Goal: Task Accomplishment & Management: Manage account settings

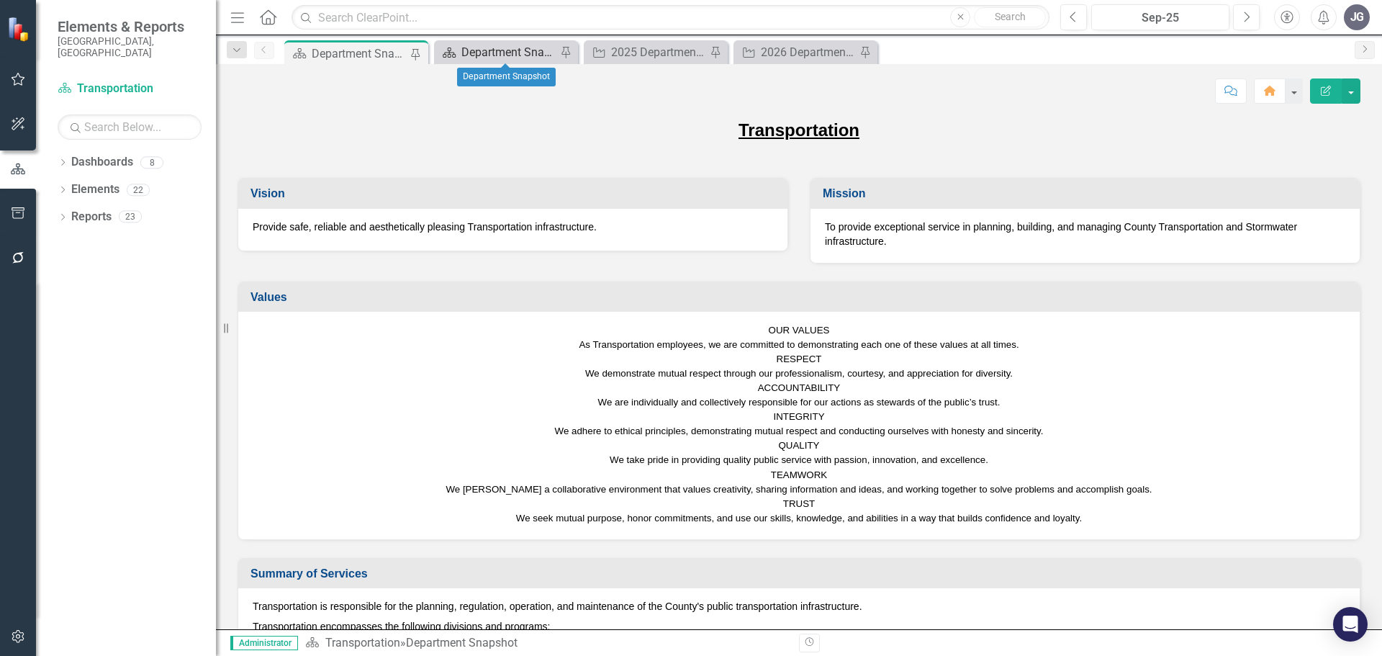
click at [514, 55] on div "Department Snapshot" at bounding box center [508, 52] width 95 height 18
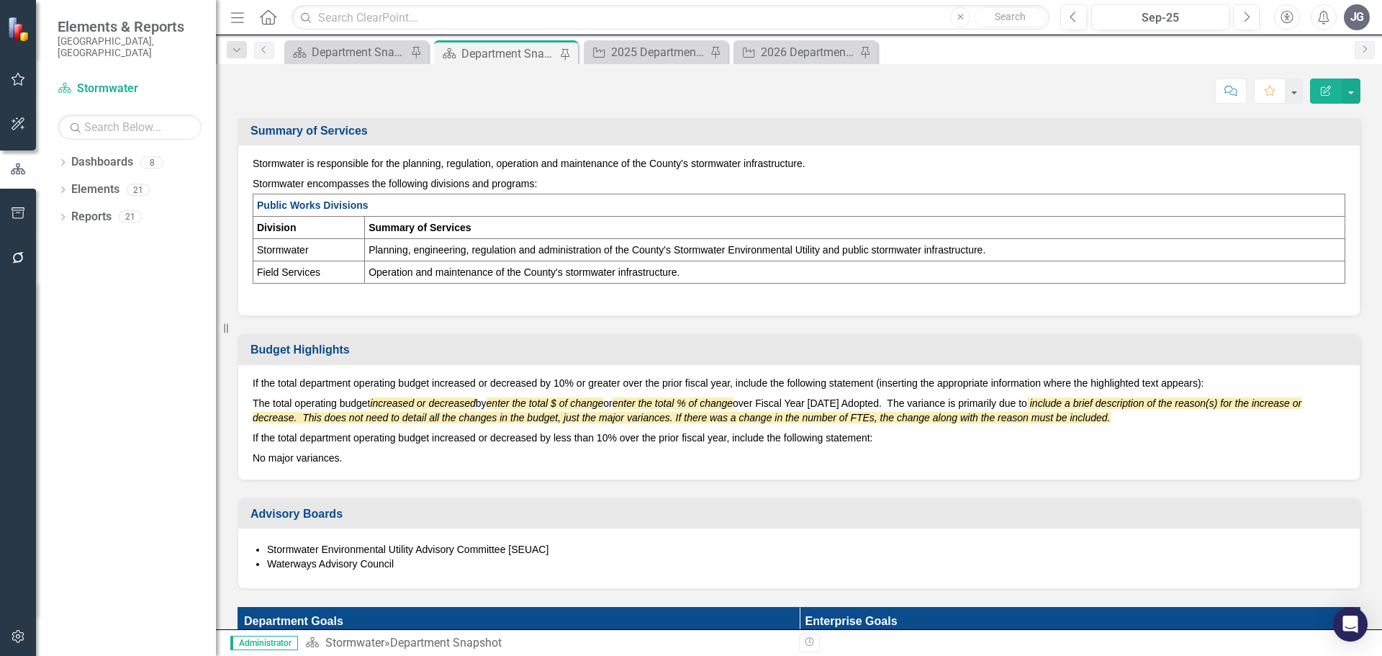
scroll to position [432, 0]
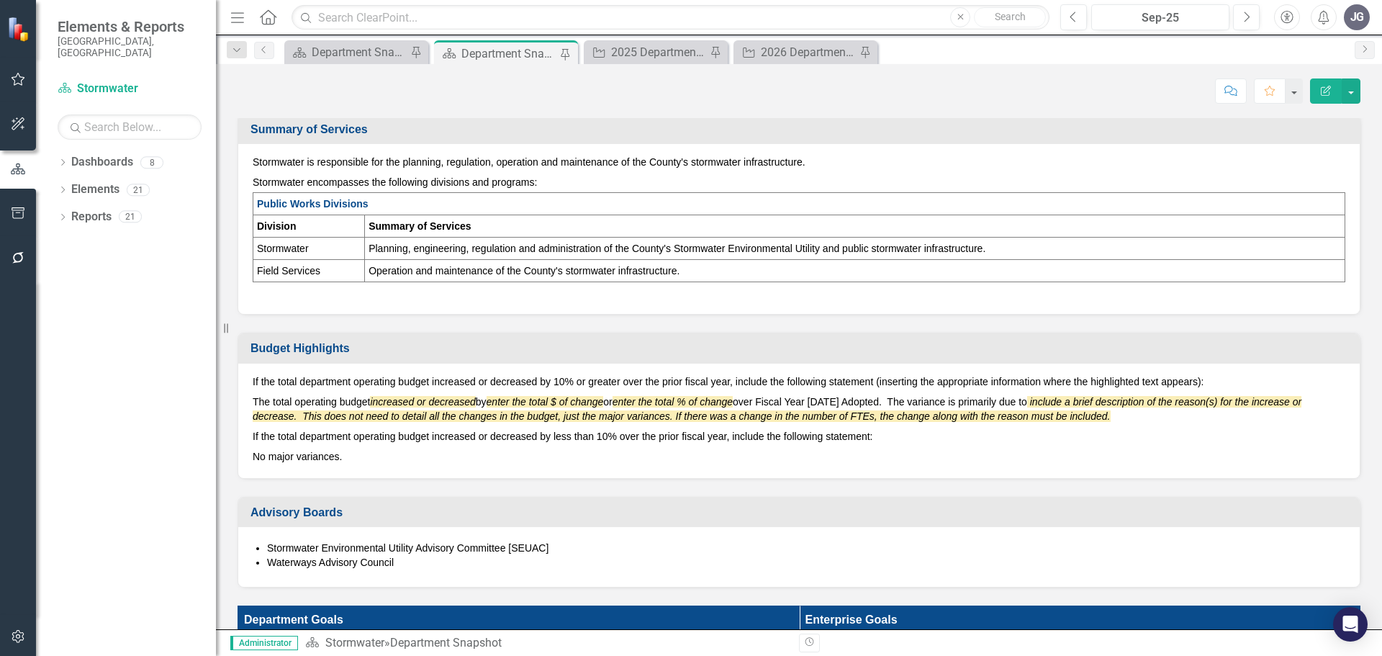
click at [426, 372] on div "If the total department operating budget increased or decreased by 10% or great…" at bounding box center [799, 421] width 1122 height 114
click at [346, 62] on div "Dashboard Department Snapshot Pin" at bounding box center [356, 52] width 144 height 24
click at [364, 50] on div "Department Snapshot" at bounding box center [359, 52] width 95 height 18
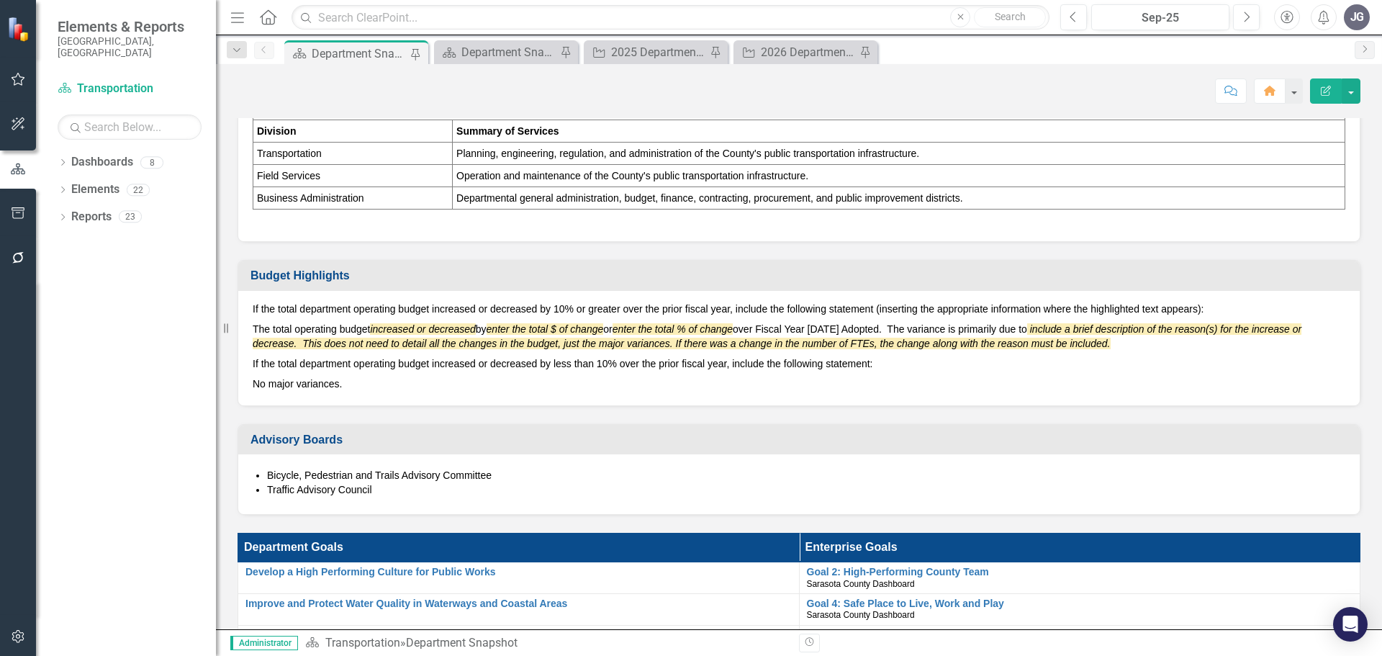
scroll to position [504, 0]
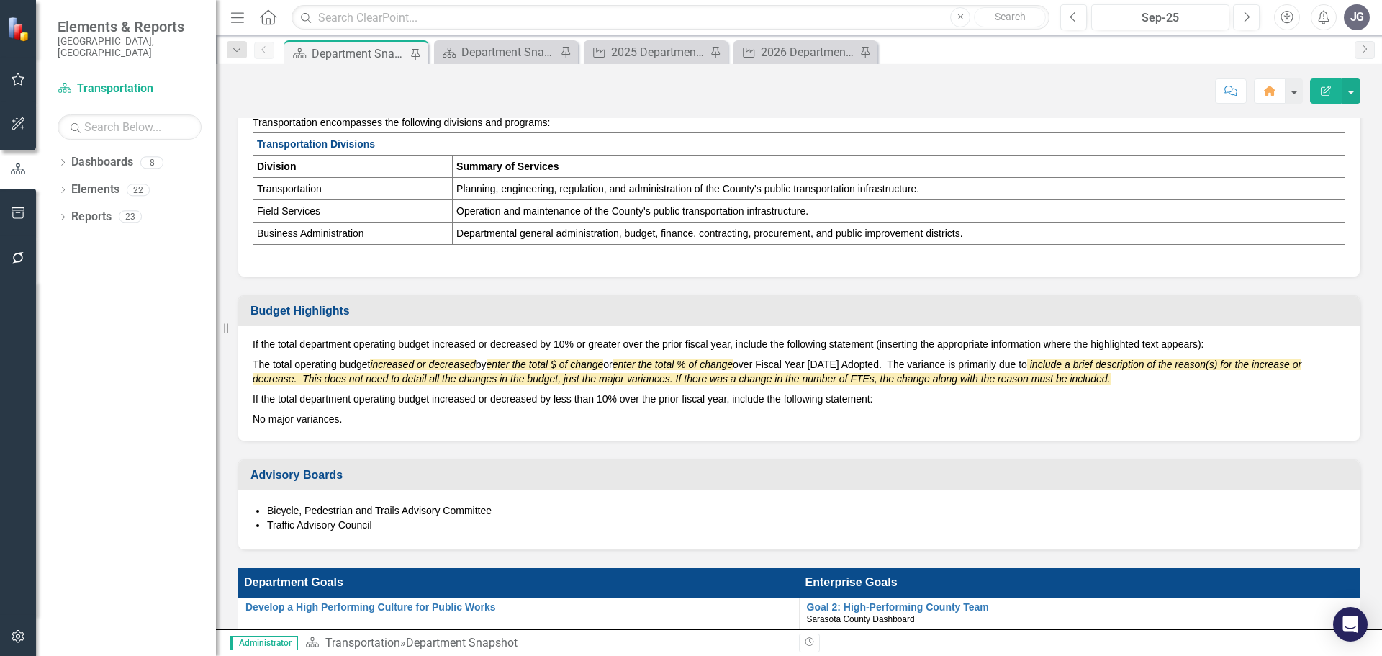
click at [637, 399] on p "If the total department operating budget increased or decreased by less than 10…" at bounding box center [799, 399] width 1093 height 20
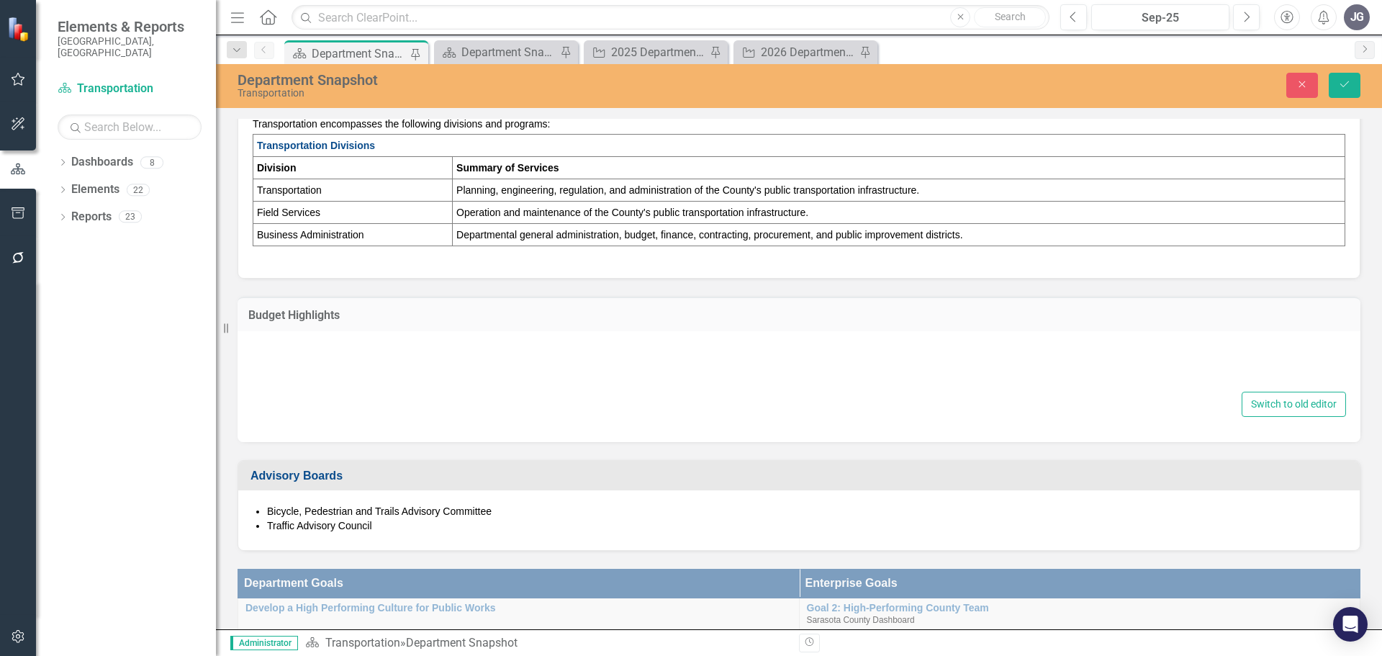
type textarea "<p>If the total department operating budget increased or decreased by 10% or gr…"
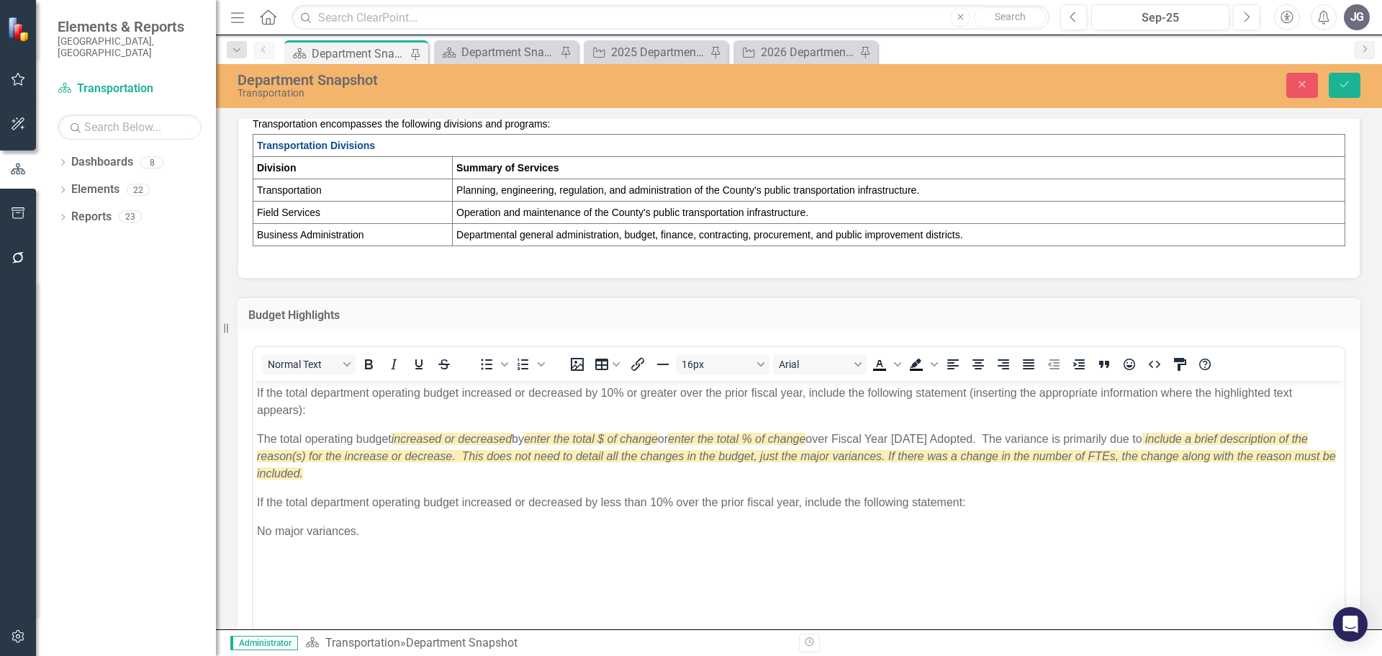
scroll to position [0, 0]
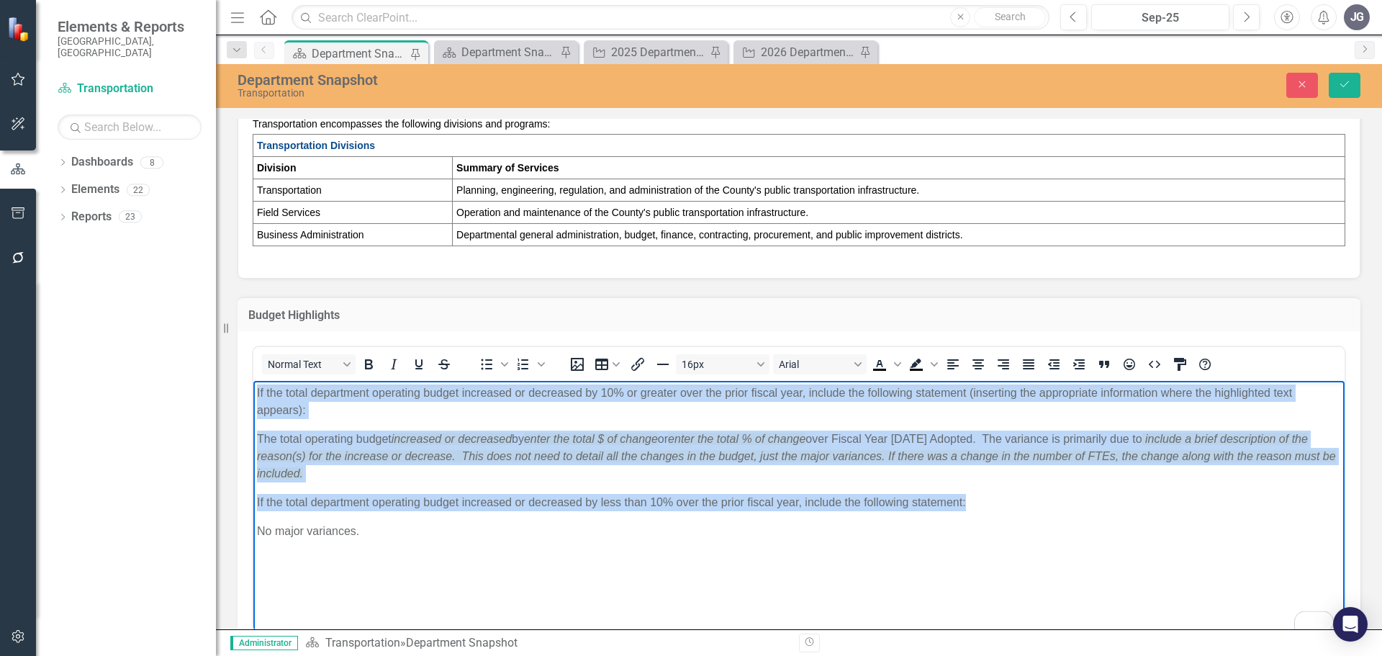
drag, startPoint x: 983, startPoint y: 505, endPoint x: 247, endPoint y: 388, distance: 745.0
click at [253, 388] on html "If the total department operating budget increased or decreased by 10% or great…" at bounding box center [798, 489] width 1091 height 216
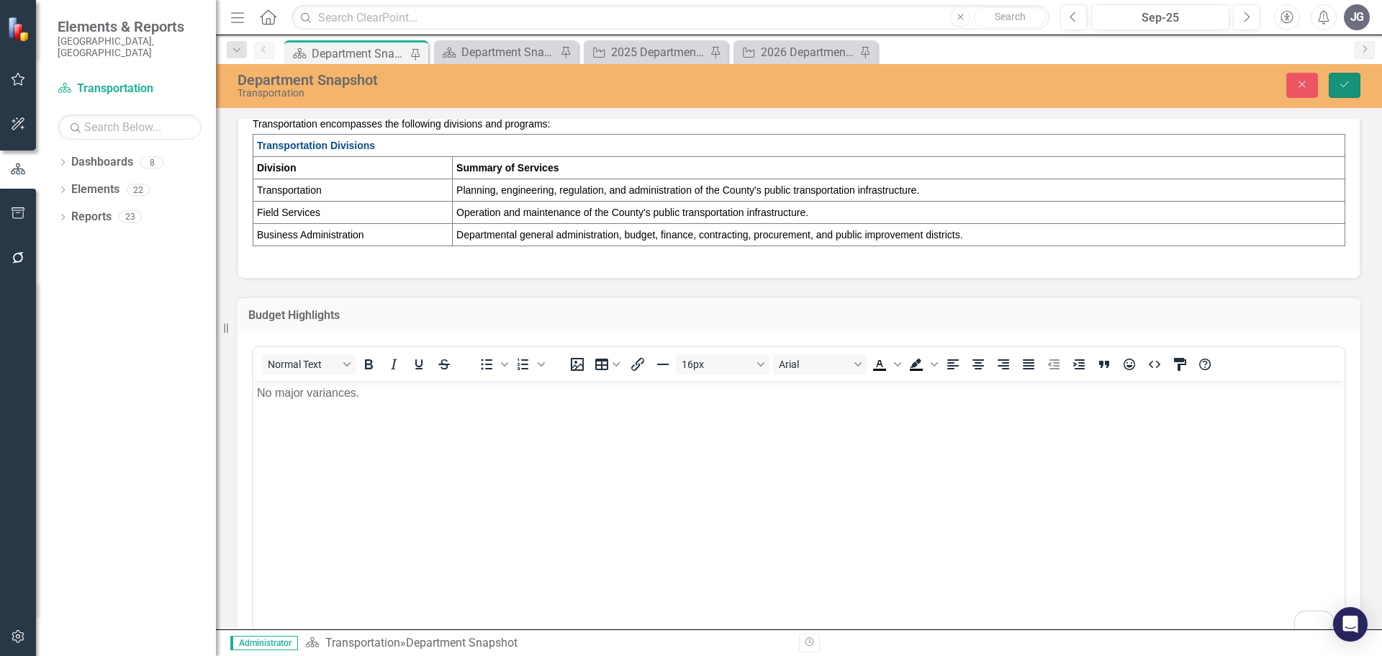
click at [1346, 86] on icon "Save" at bounding box center [1344, 84] width 13 height 10
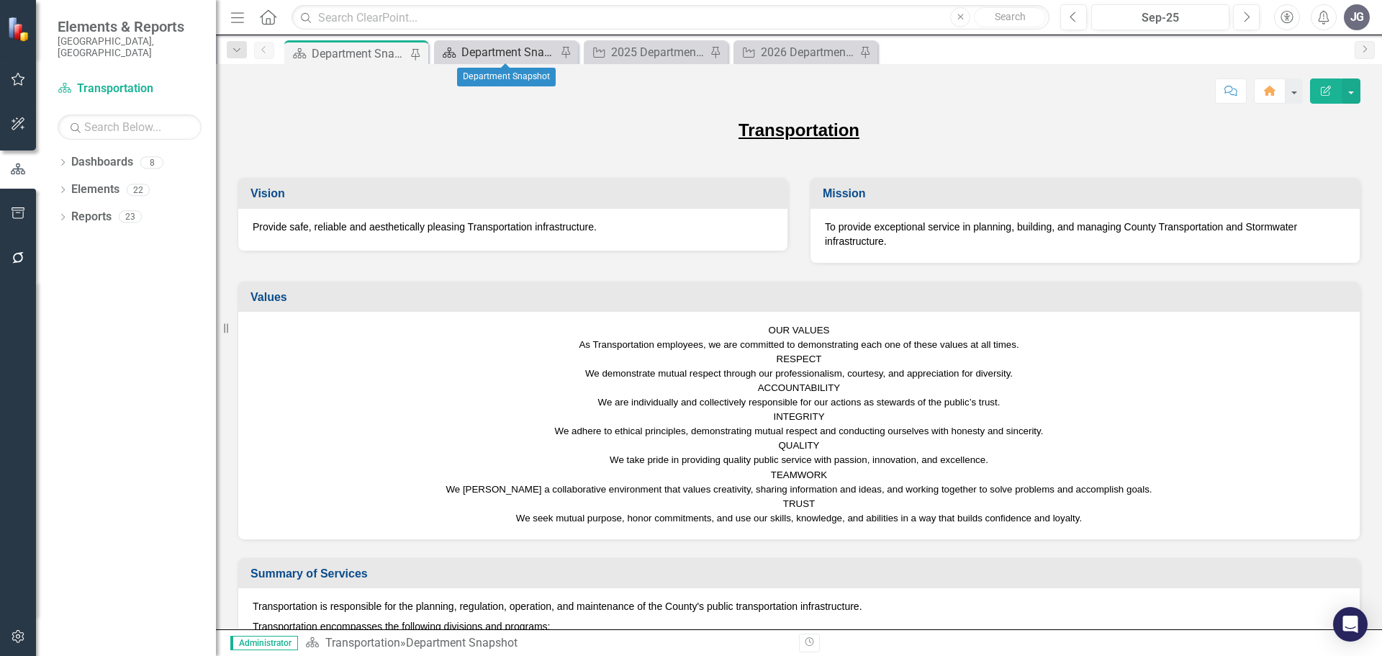
click at [490, 54] on div "Department Snapshot" at bounding box center [508, 52] width 95 height 18
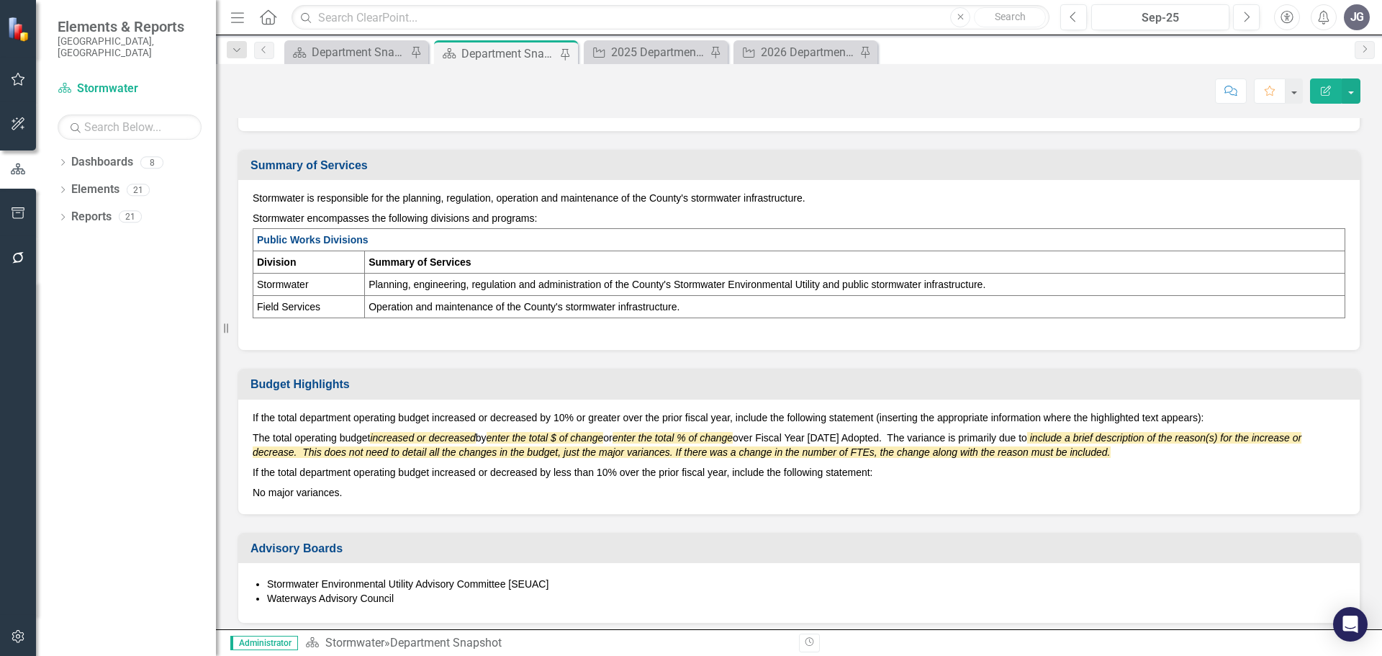
scroll to position [432, 0]
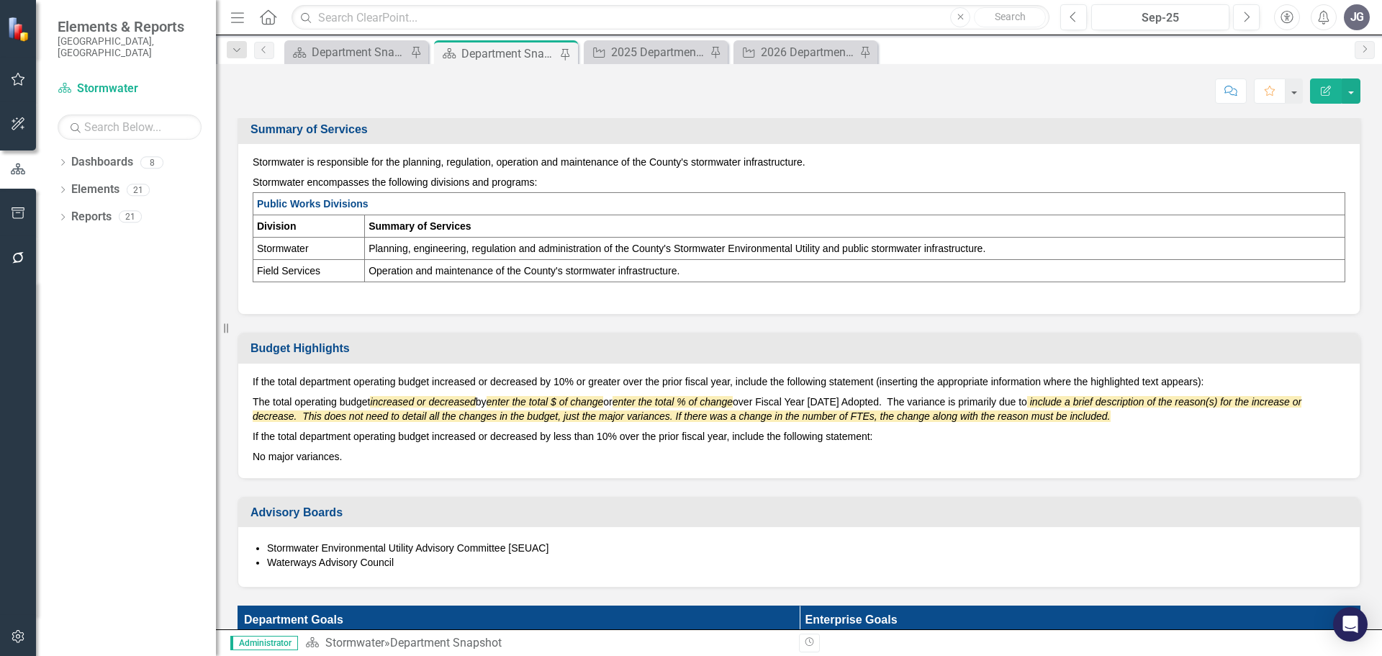
click at [664, 429] on p "If the total department operating budget increased or decreased by less than 10…" at bounding box center [799, 436] width 1093 height 20
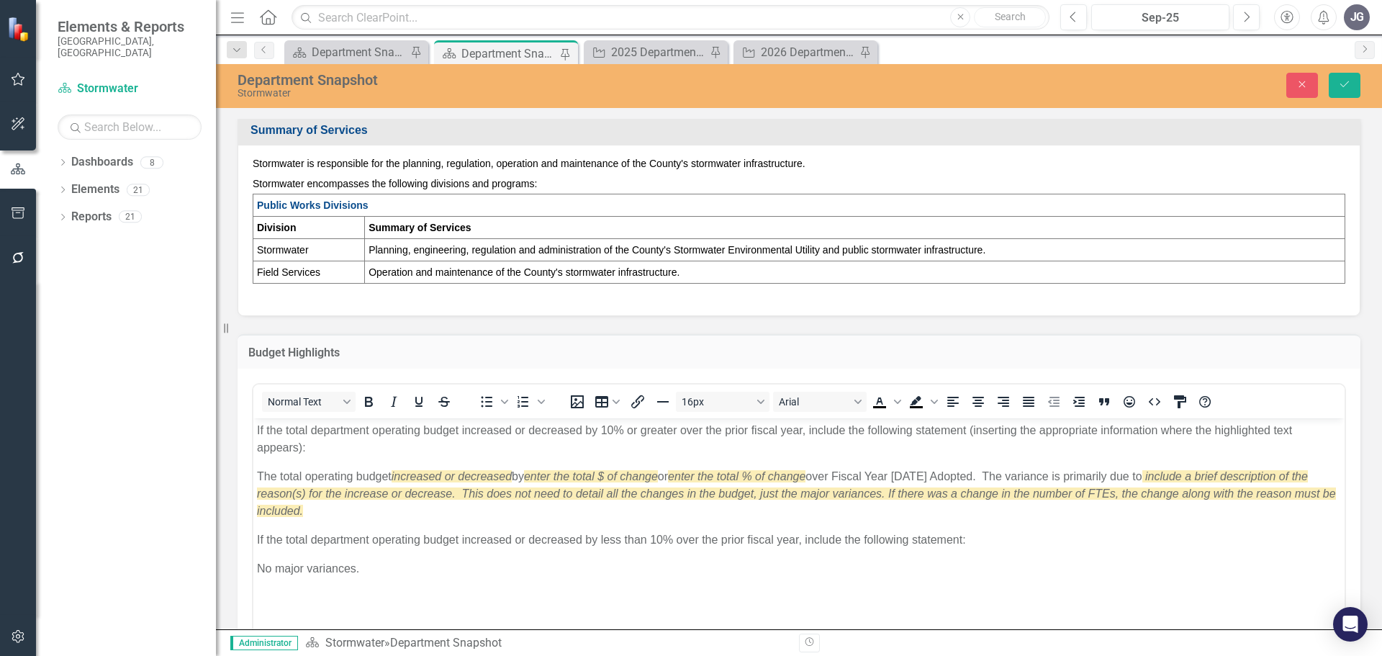
scroll to position [0, 0]
click at [525, 479] on p "The total operating budget increased or decreased by enter the total $ of chang…" at bounding box center [799, 494] width 1084 height 52
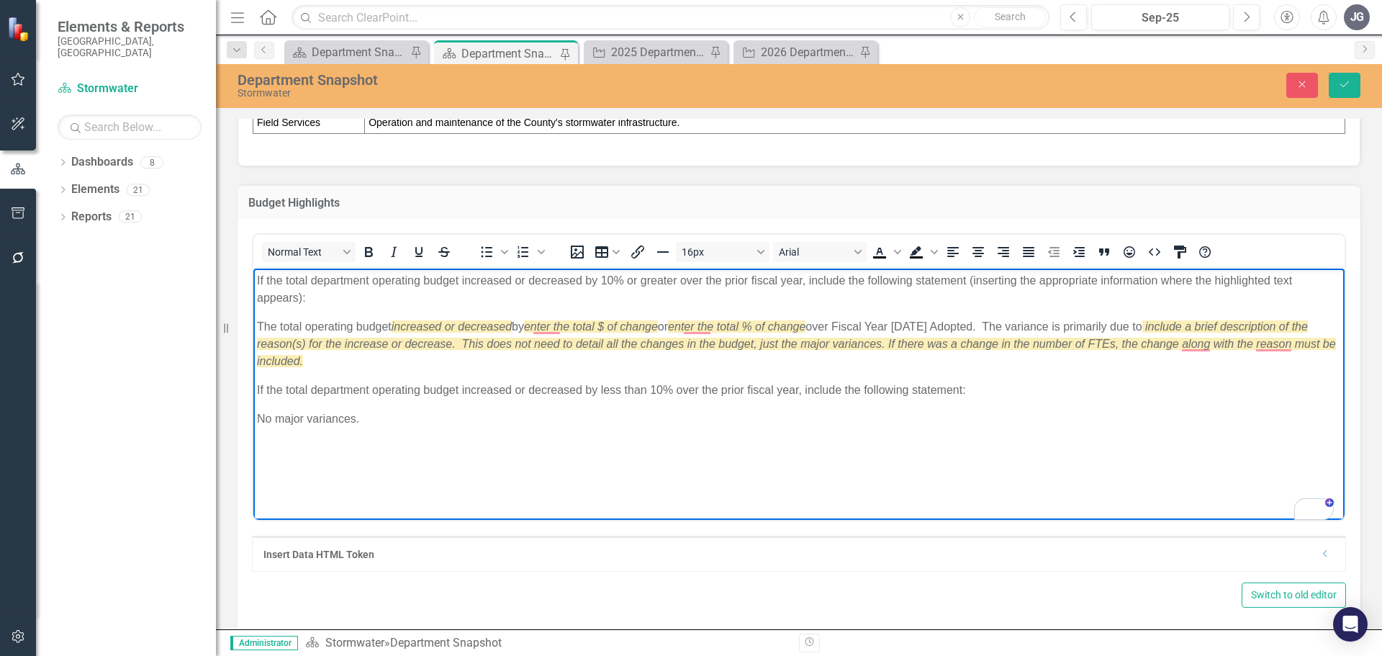
scroll to position [648, 0]
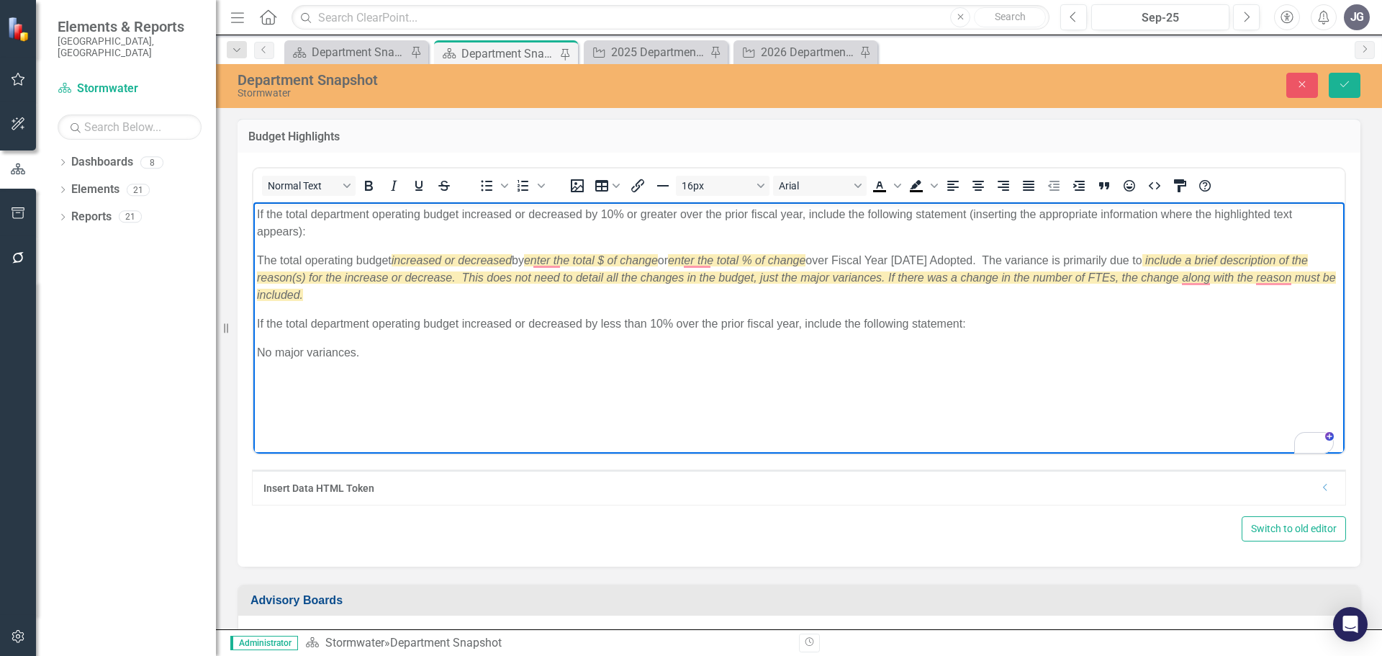
click at [992, 379] on body "If the total department operating budget increased or decreased by 10% or great…" at bounding box center [798, 310] width 1091 height 216
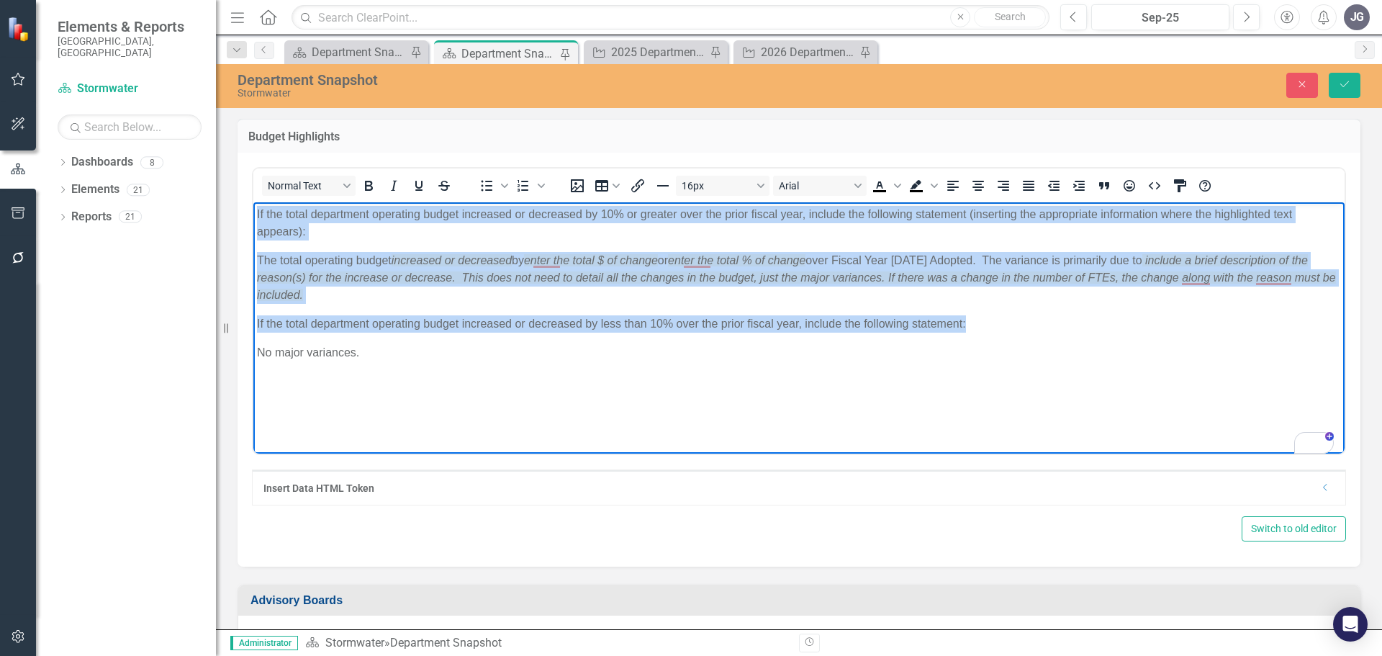
copy body "If the total department operating budget increased or decreased by 10% or great…"
click at [884, 370] on body "If the total department operating budget increased or decreased by 10% or great…" at bounding box center [798, 310] width 1091 height 216
copy body "If the total department operating budget increased or decreased by 10% or great…"
click at [795, 389] on body "If the total department operating budget increased or decreased by 10% or great…" at bounding box center [798, 310] width 1091 height 216
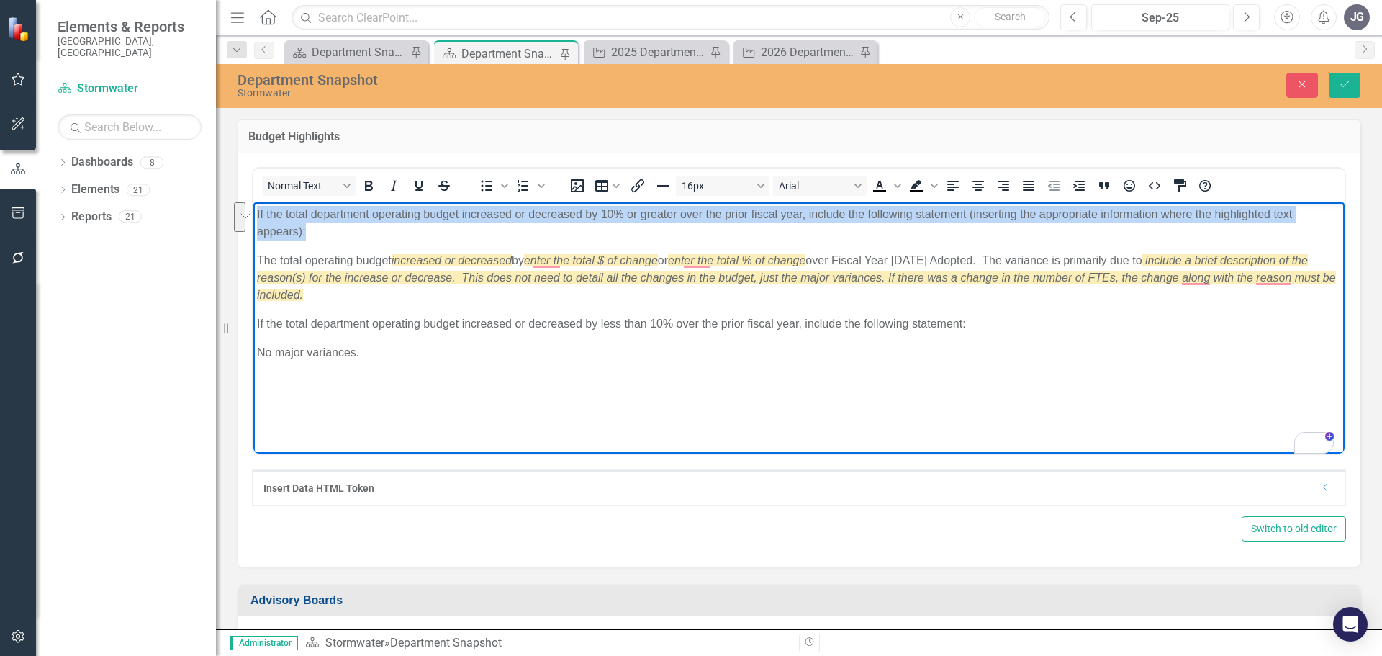
drag, startPoint x: 332, startPoint y: 228, endPoint x: 501, endPoint y: 423, distance: 257.7
click at [253, 215] on html "If the total department operating budget increased or decreased by 10% or great…" at bounding box center [798, 310] width 1091 height 216
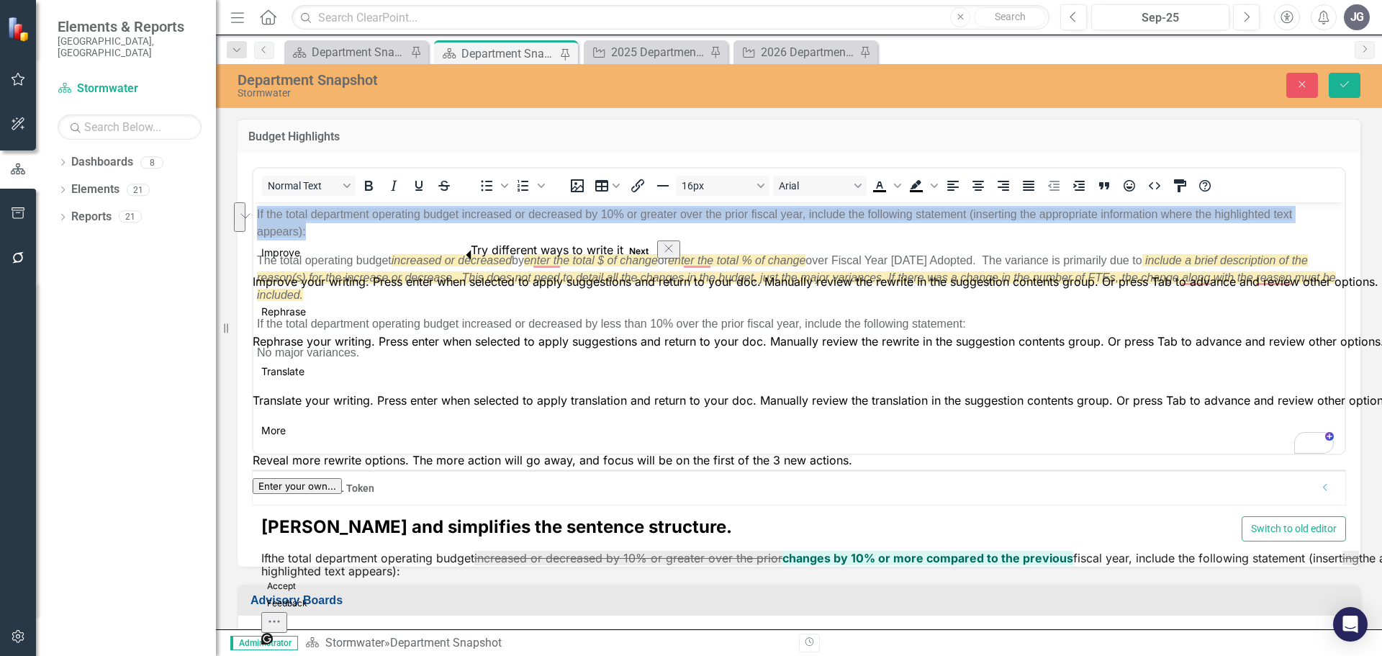
drag, startPoint x: 478, startPoint y: 222, endPoint x: 443, endPoint y: 231, distance: 35.6
click at [477, 222] on p "If the total department operating budget increased or decreased by 10% or great…" at bounding box center [799, 223] width 1084 height 35
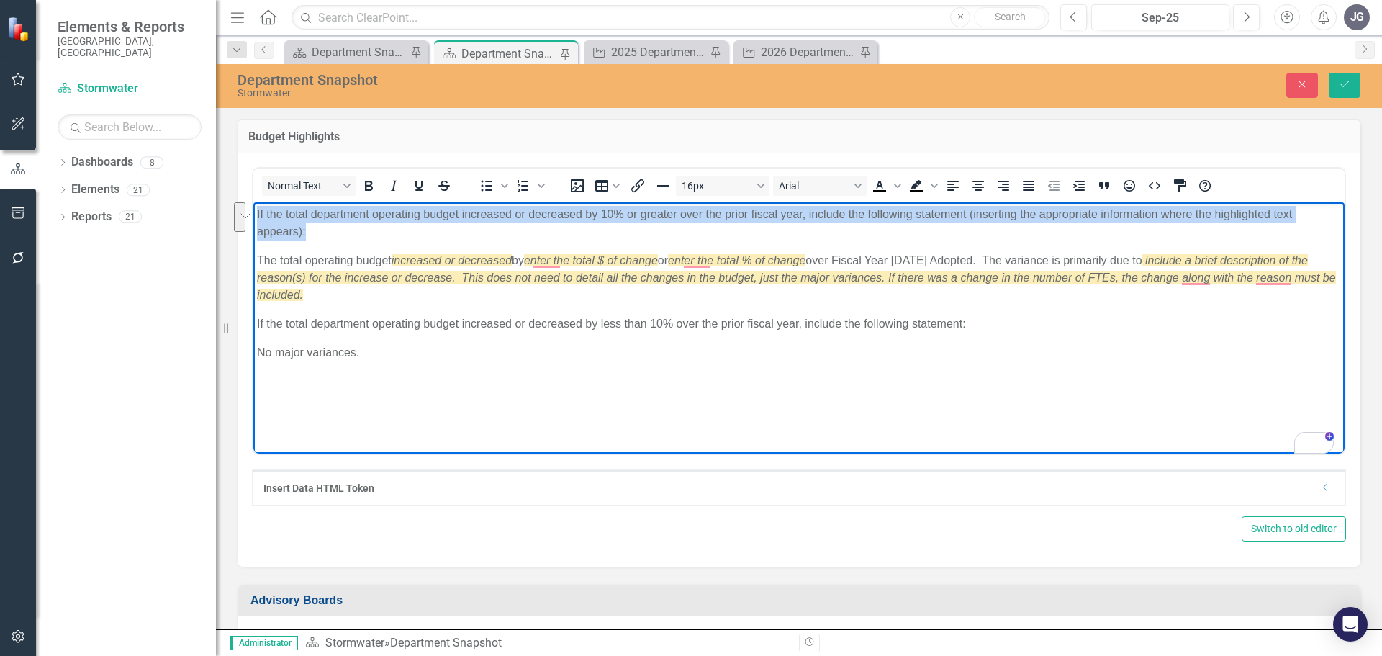
click at [347, 230] on p "If the total department operating budget increased or decreased by 10% or great…" at bounding box center [799, 223] width 1084 height 35
click at [333, 230] on p "If the total department operating budget increased or decreased by 10% or great…" at bounding box center [799, 223] width 1084 height 35
drag, startPoint x: 333, startPoint y: 230, endPoint x: 264, endPoint y: 211, distance: 71.6
click at [264, 211] on p "If the total department operating budget increased or decreased by 10% or great…" at bounding box center [799, 223] width 1084 height 35
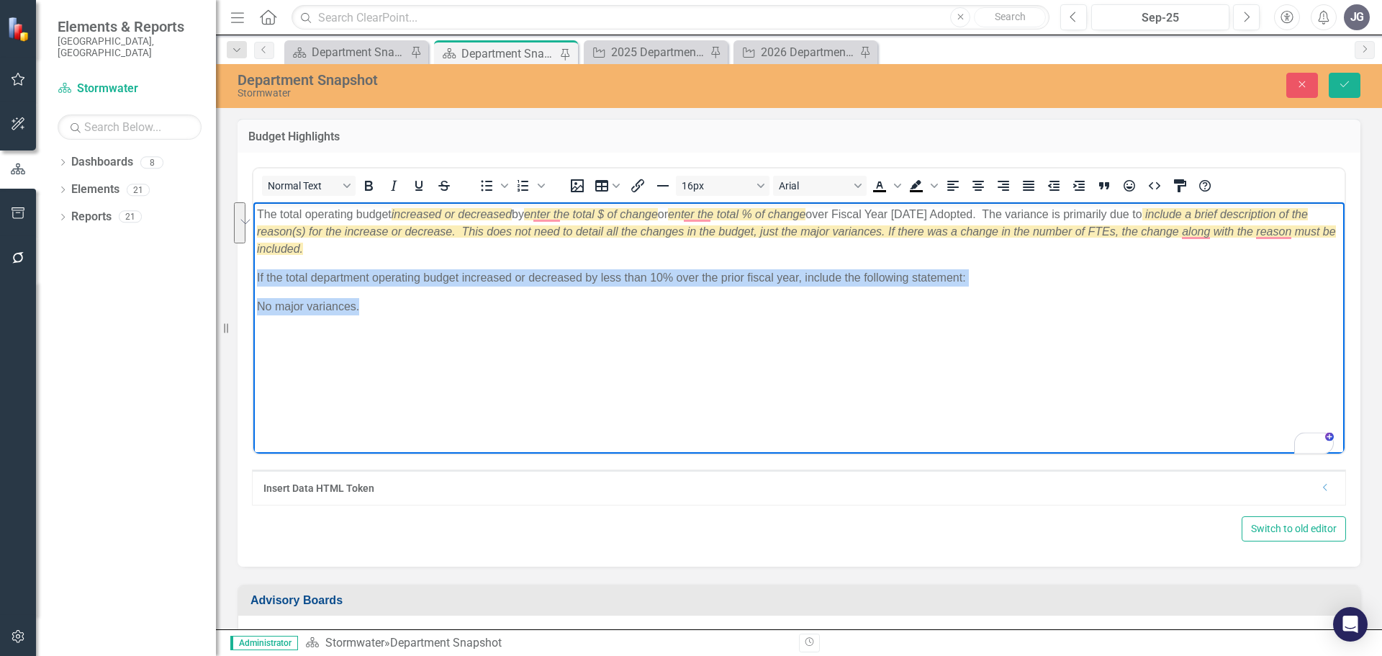
drag, startPoint x: 380, startPoint y: 312, endPoint x: 256, endPoint y: 277, distance: 128.6
click at [256, 277] on body "The total operating budget increased or decreased by enter the total $ of chang…" at bounding box center [798, 310] width 1091 height 216
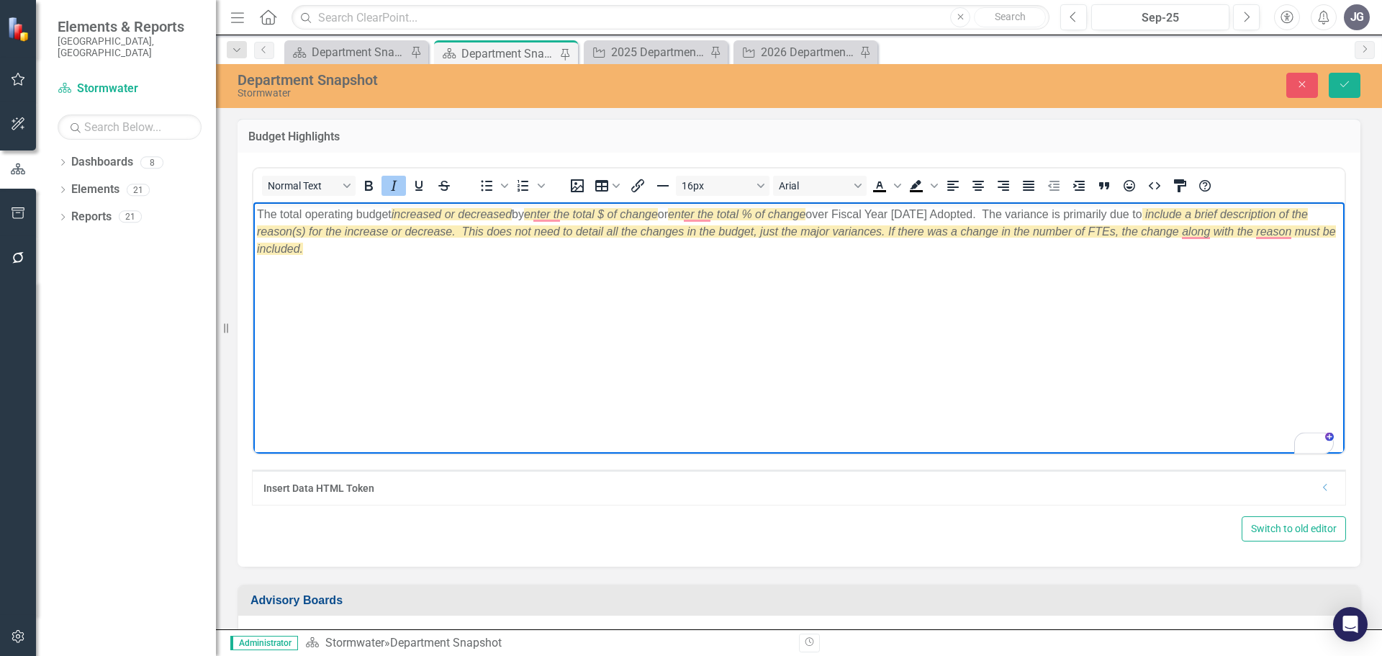
click at [492, 214] on em "increased or decreased" at bounding box center [452, 214] width 120 height 12
click at [546, 210] on em "total $ of change" at bounding box center [545, 214] width 85 height 12
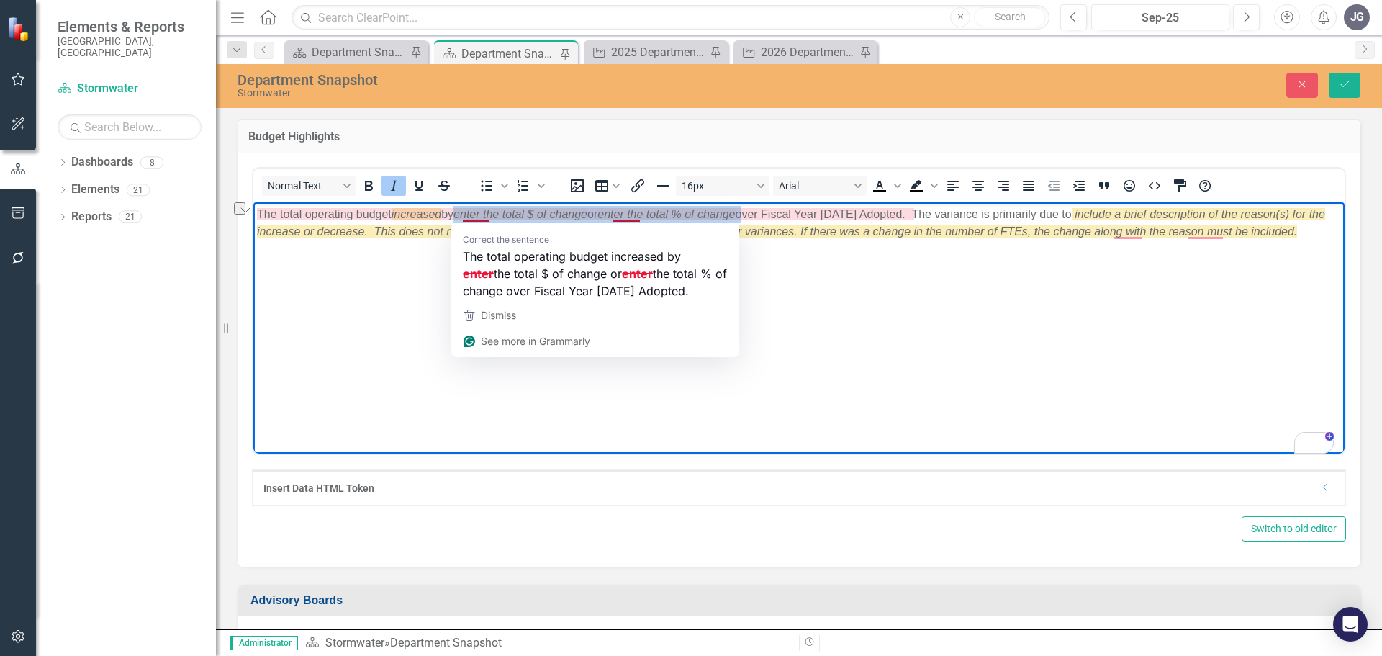
drag, startPoint x: 753, startPoint y: 213, endPoint x: 464, endPoint y: 217, distance: 288.7
click at [464, 217] on p "The total operating budget increased by enter the total $ of change or enter th…" at bounding box center [799, 223] width 1084 height 35
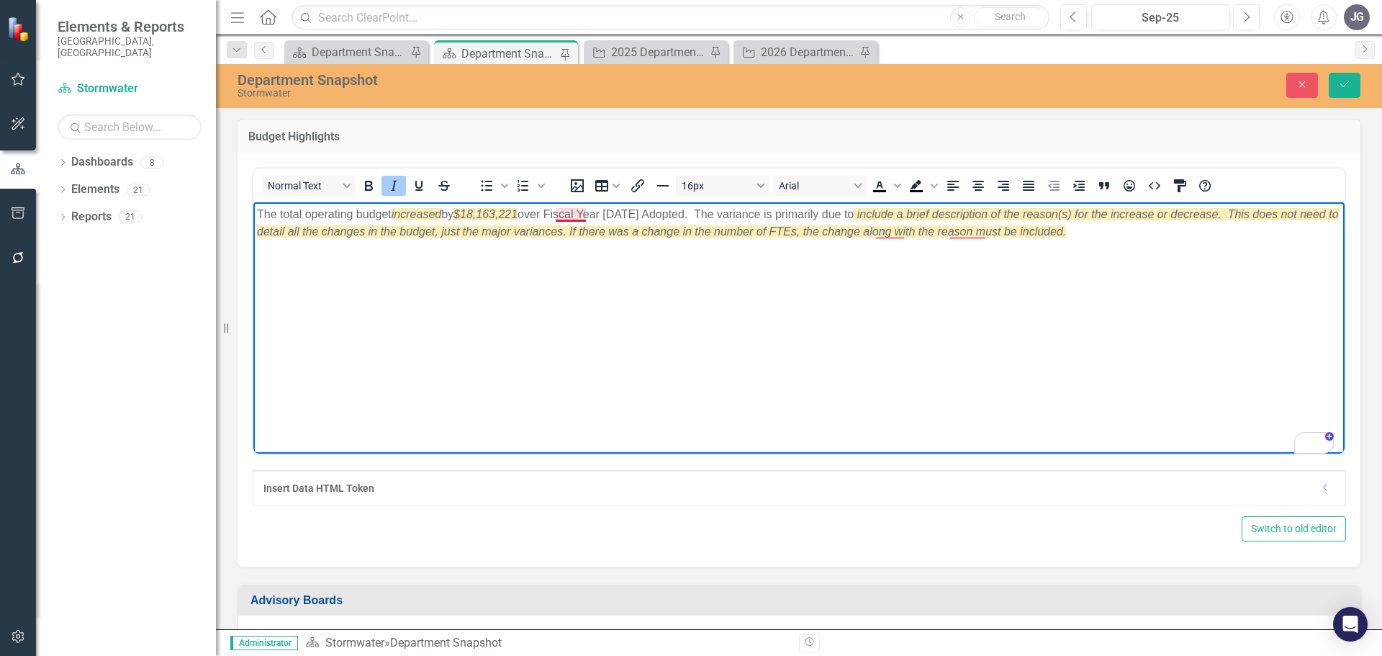
click at [571, 210] on p "The total operating budget increased by $18,163,221 over Fiscal Year [DATE] Ado…" at bounding box center [799, 223] width 1084 height 35
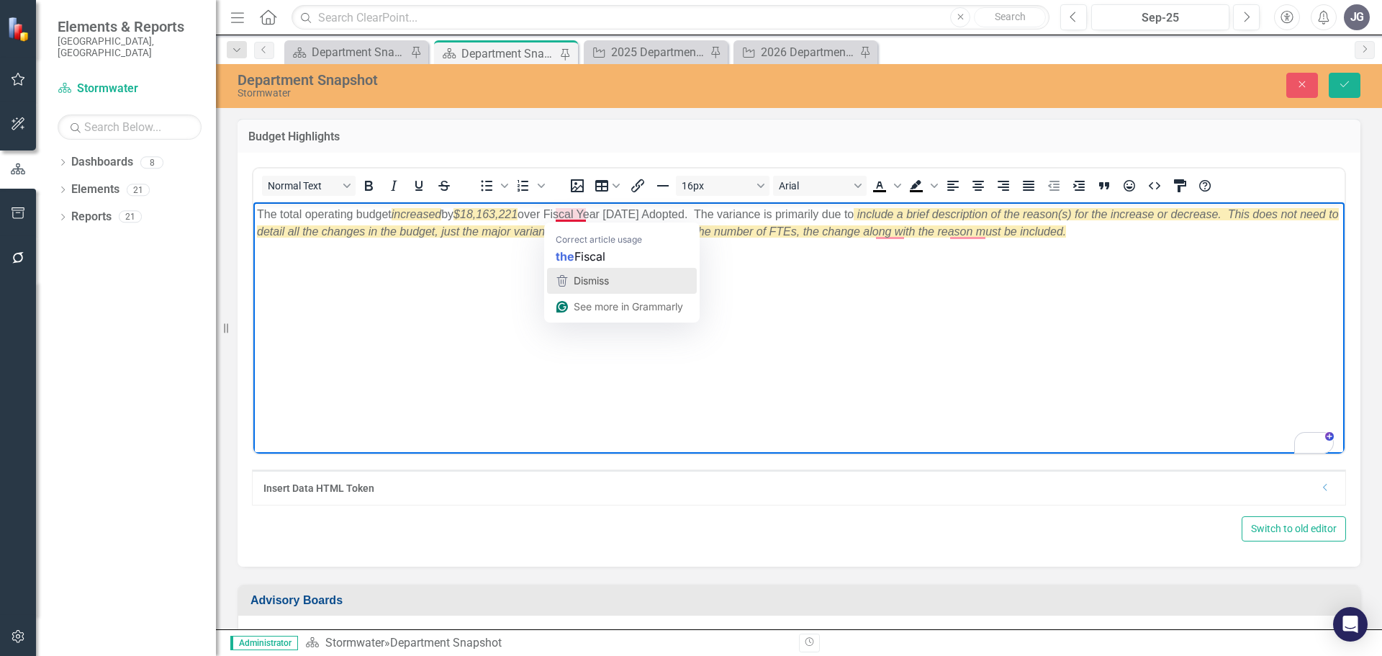
click at [587, 281] on span "Dismiss" at bounding box center [591, 280] width 35 height 12
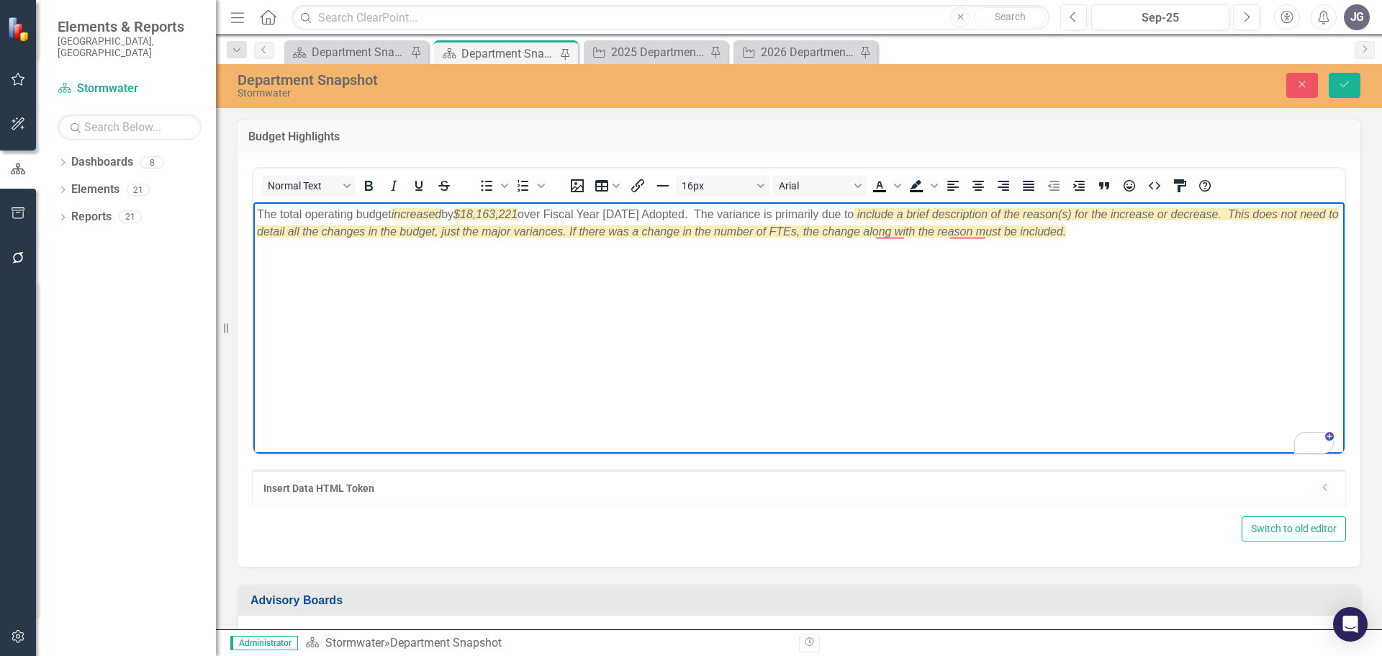
click at [723, 212] on p "The total operating budget increased by $18,163,221 over Fiscal Year [DATE] Ado…" at bounding box center [799, 223] width 1084 height 35
drag, startPoint x: 1221, startPoint y: 212, endPoint x: 860, endPoint y: 215, distance: 361.4
click at [860, 215] on em "include a brief description of the reason(s) for the increase or decrease. This…" at bounding box center [798, 223] width 1082 height 30
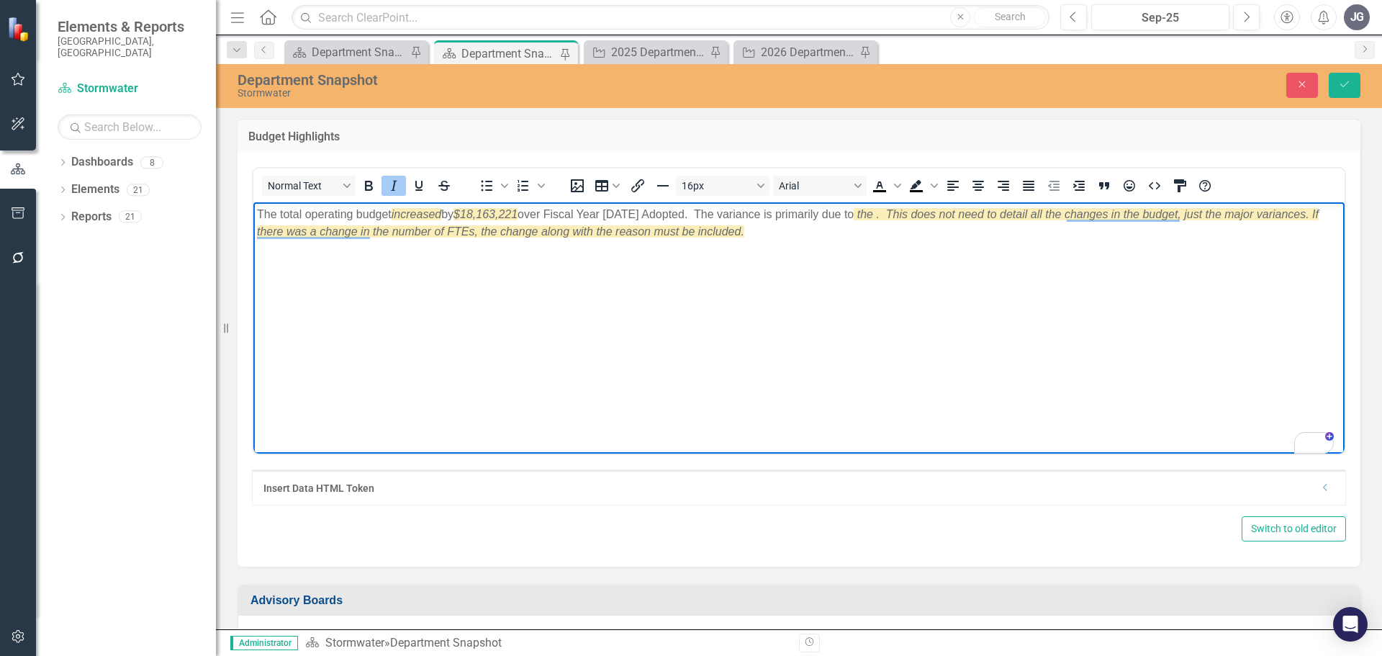
click at [1053, 217] on em "the . This does not need to detail all the changes in the budget, just the majo…" at bounding box center [788, 223] width 1062 height 30
click at [878, 212] on em "the . This does not need to detail all the changes in the budget, just the majo…" at bounding box center [788, 223] width 1062 height 30
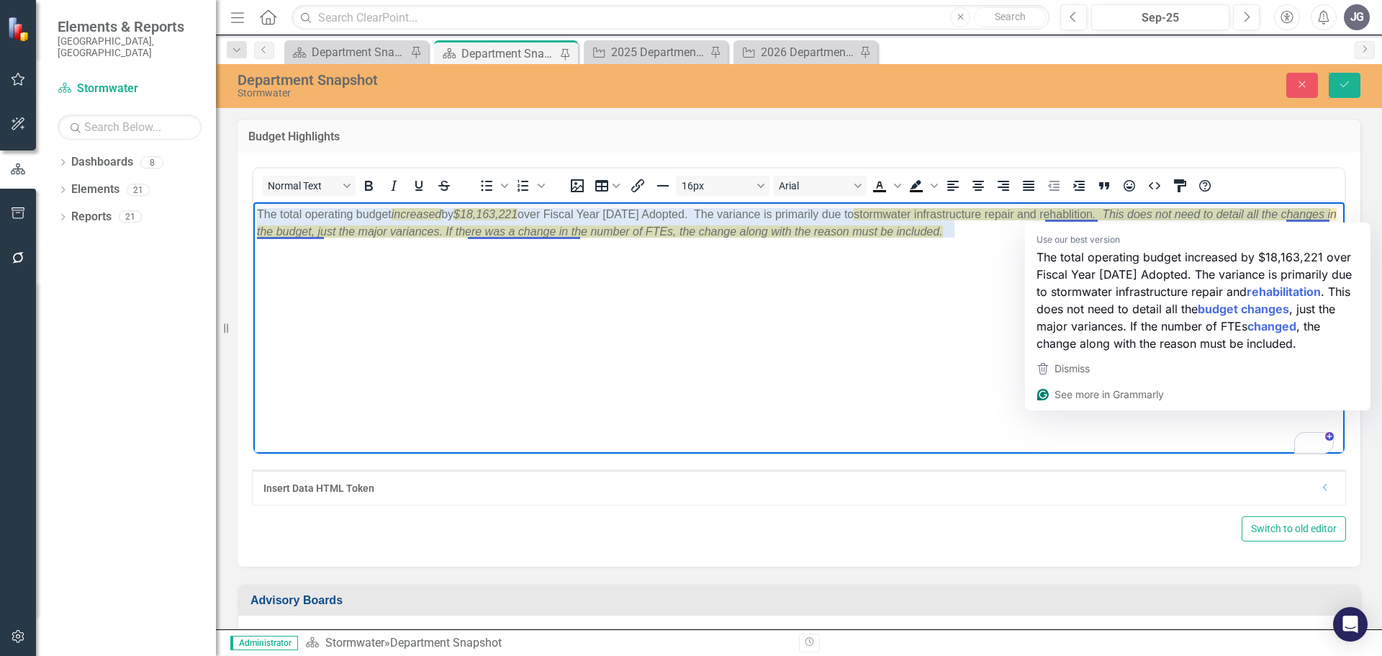
click at [1068, 212] on span "stormwater infrastructure repair and rehablition . This does not need to detail…" at bounding box center [797, 223] width 1080 height 30
click at [1089, 369] on span "Dismiss" at bounding box center [1072, 368] width 35 height 12
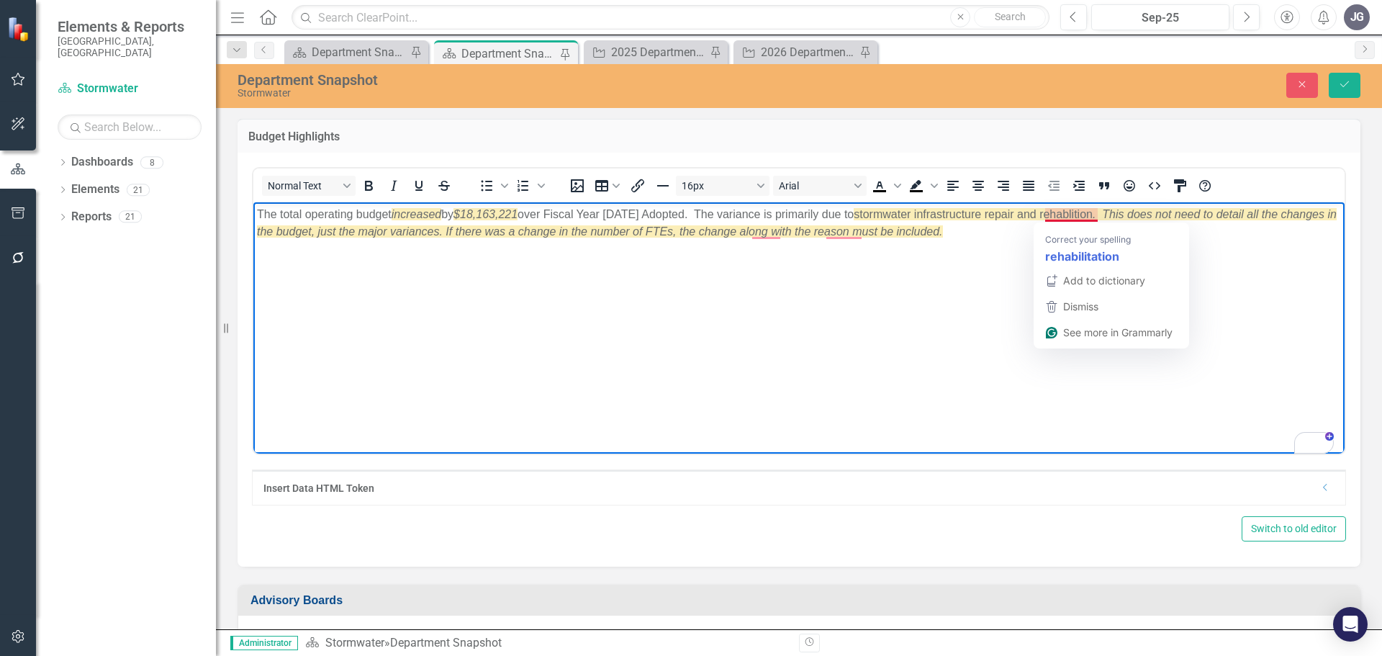
click at [1078, 215] on span "stormwater infrastructure repair and rehablition . This does not need to detail…" at bounding box center [797, 223] width 1080 height 30
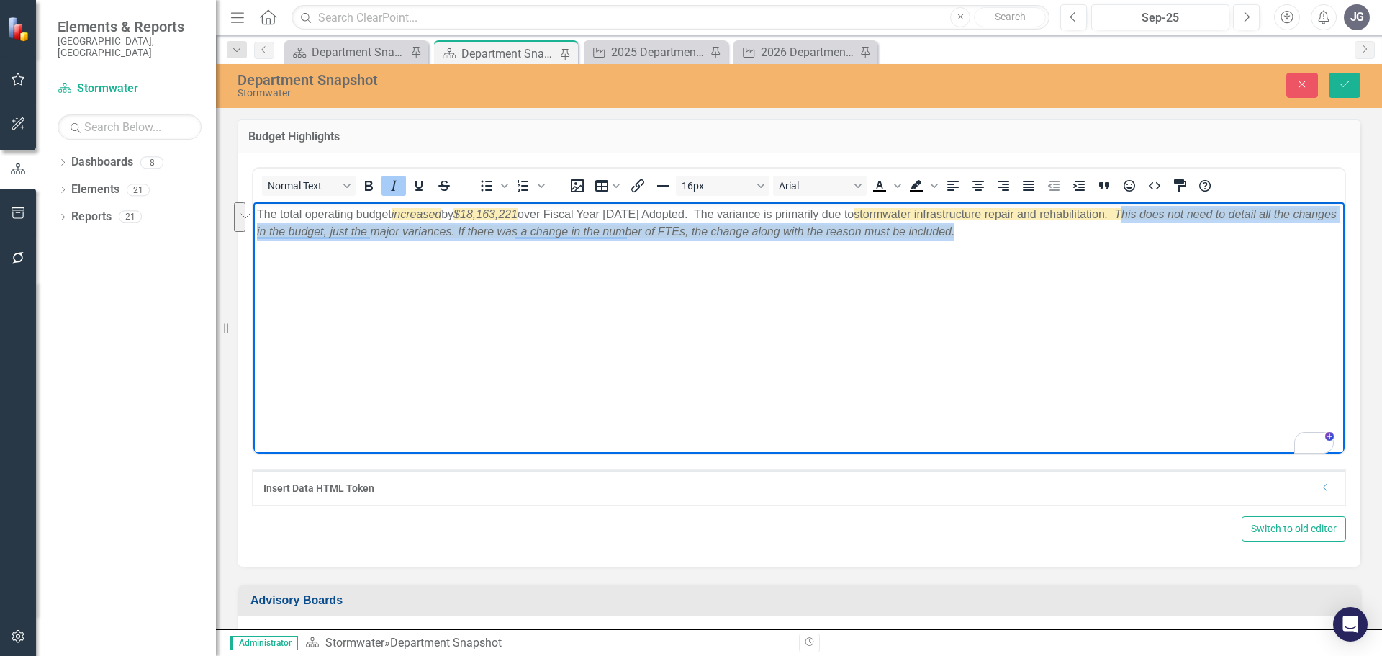
drag, startPoint x: 1124, startPoint y: 213, endPoint x: 1022, endPoint y: 241, distance: 106.0
click at [1022, 241] on body "The total operating budget increased by $18,163,221 over Fiscal Year [DATE] Ado…" at bounding box center [798, 310] width 1091 height 216
click at [1045, 231] on p "The total operating budget increased by $18,163,221 over Fiscal Year [DATE] Ado…" at bounding box center [799, 223] width 1084 height 35
drag, startPoint x: 1010, startPoint y: 233, endPoint x: 1122, endPoint y: 214, distance: 113.9
click at [1122, 214] on p "The total operating budget increased by $18,163,221 over Fiscal Year [DATE] Ado…" at bounding box center [799, 223] width 1084 height 35
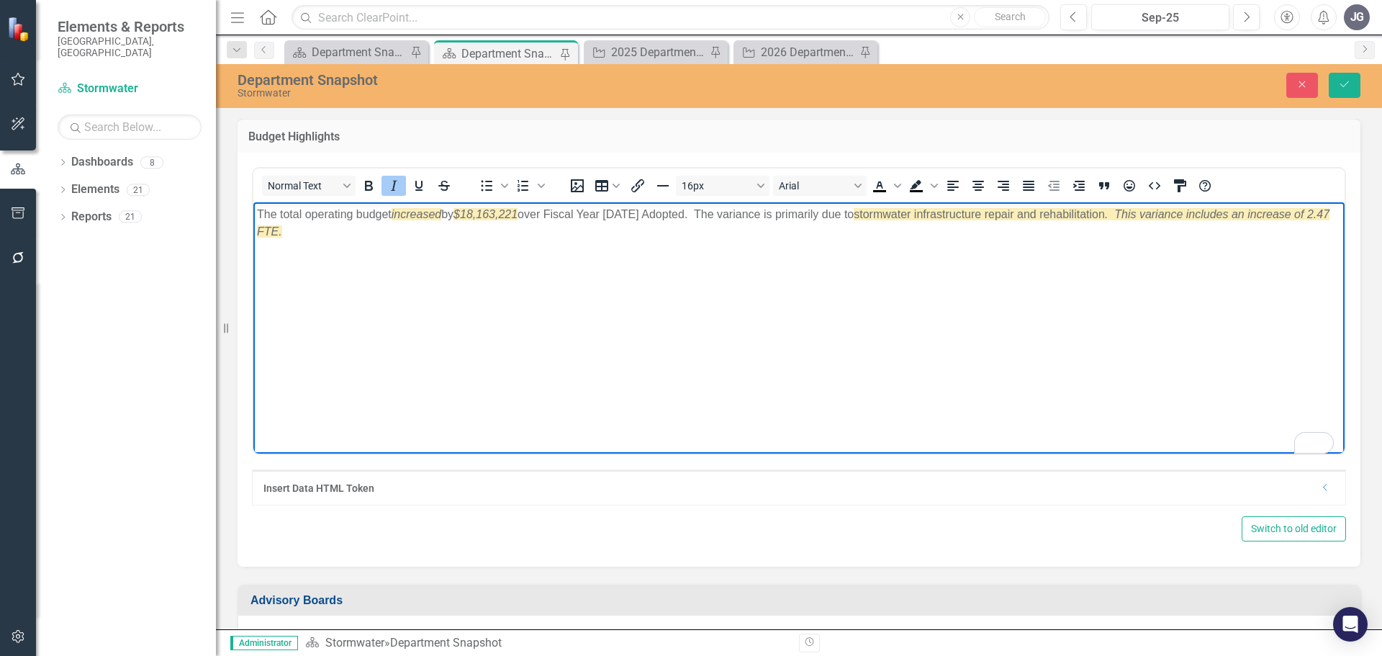
click at [340, 232] on p "The total operating budget increased by $18,163,221 over Fiscal Year [DATE] Ado…" at bounding box center [799, 223] width 1084 height 35
click at [336, 214] on p "The total operating budget increased by $18,163,221 over Fiscal Year [DATE] Ado…" at bounding box center [799, 223] width 1084 height 35
click at [1186, 184] on icon "CSS Editor" at bounding box center [1180, 185] width 12 height 13
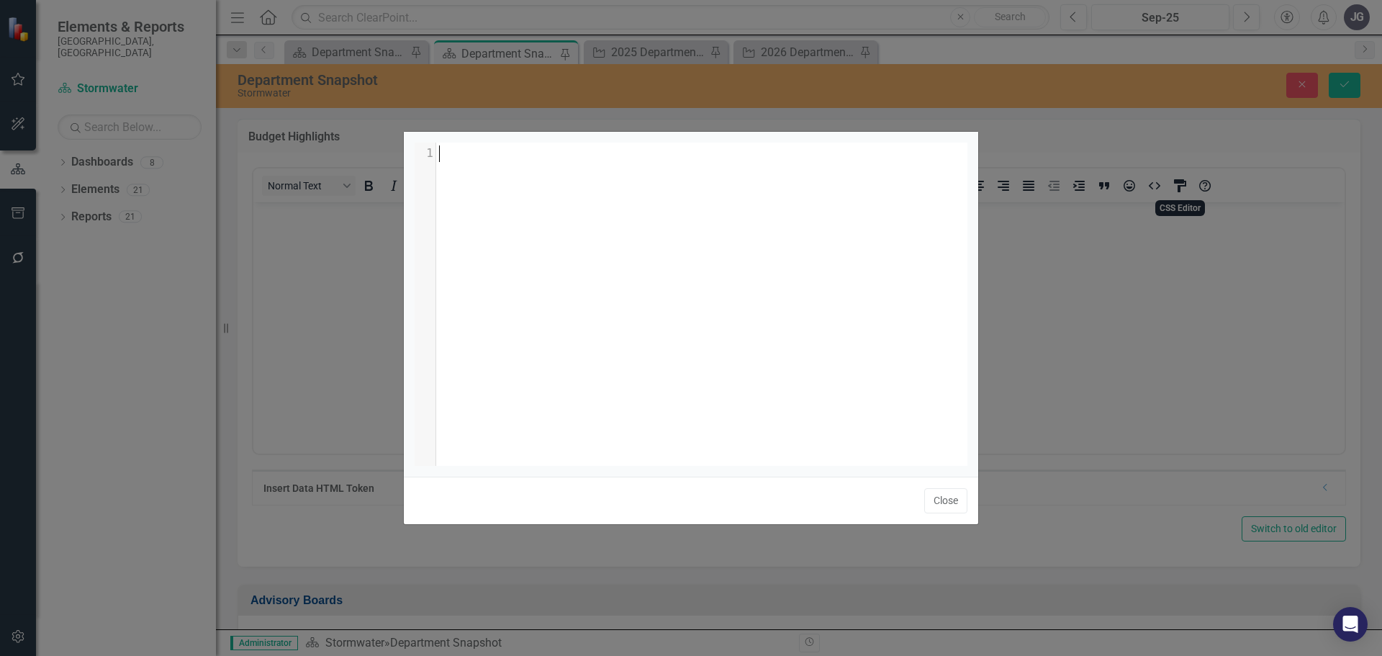
scroll to position [1, 0]
click at [945, 504] on button "Close" at bounding box center [945, 500] width 43 height 25
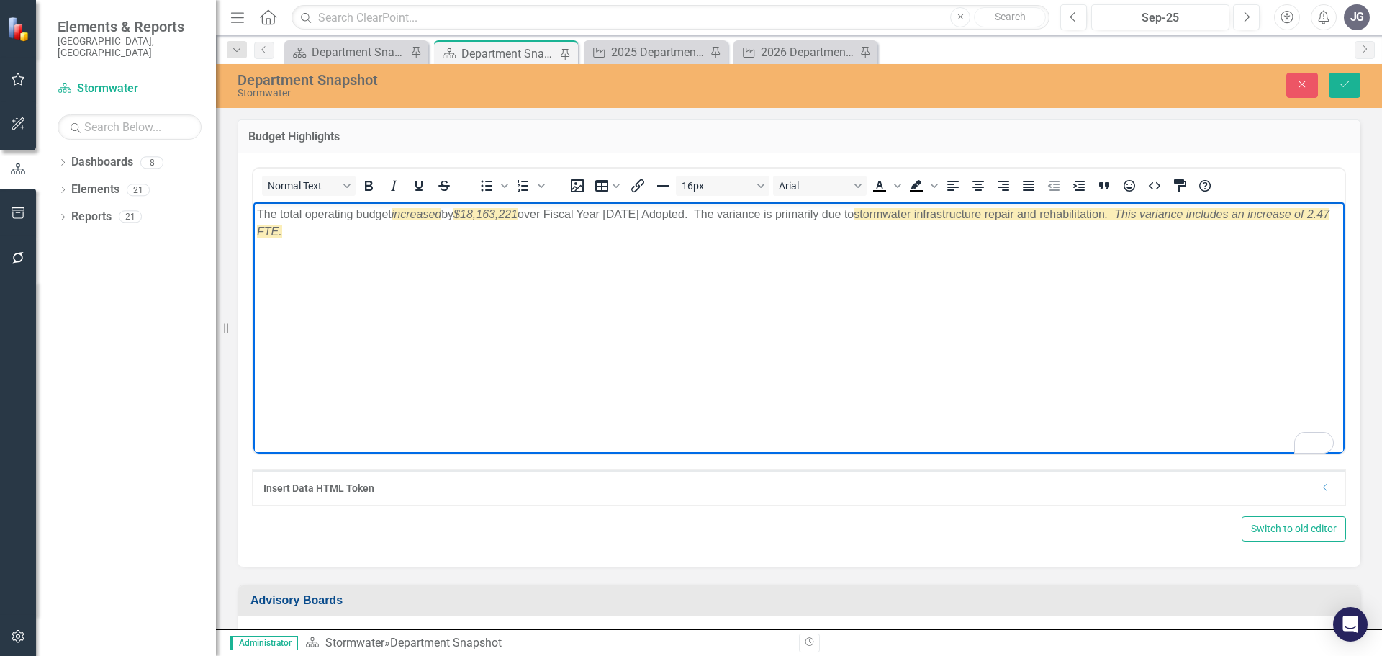
click at [328, 210] on p "The total operating budget increased by $18,163,221 over Fiscal Year [DATE] Ado…" at bounding box center [799, 223] width 1084 height 35
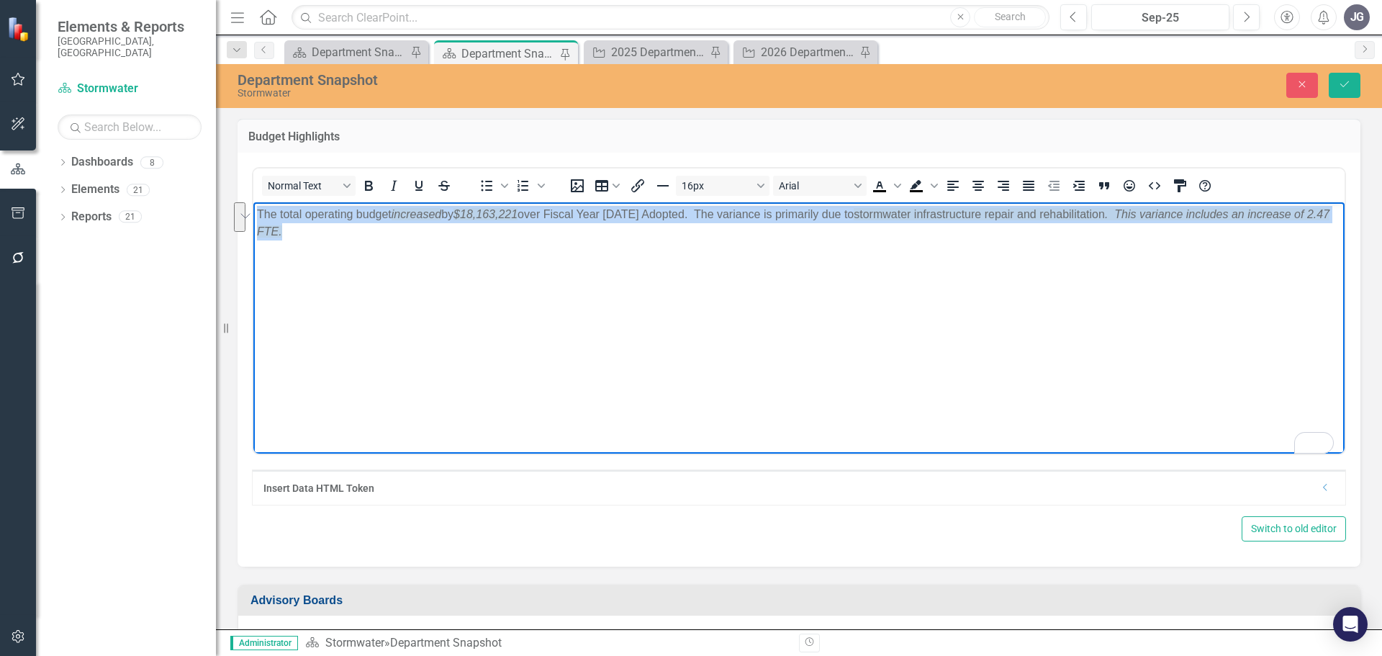
drag, startPoint x: 323, startPoint y: 233, endPoint x: 264, endPoint y: 215, distance: 61.7
click at [253, 212] on html "The total operating budget increased by $18,163,221 over Fiscal Year [DATE] Ado…" at bounding box center [798, 310] width 1091 height 216
click at [366, 215] on p "The total operating budget increased by $18,163,221 over Fiscal Year [DATE] Ado…" at bounding box center [799, 223] width 1084 height 35
drag, startPoint x: 364, startPoint y: 236, endPoint x: 490, endPoint y: 413, distance: 217.4
click at [253, 210] on html "The total operating budget increased by $18,163,221 over Fiscal Year [DATE] Ado…" at bounding box center [798, 310] width 1091 height 216
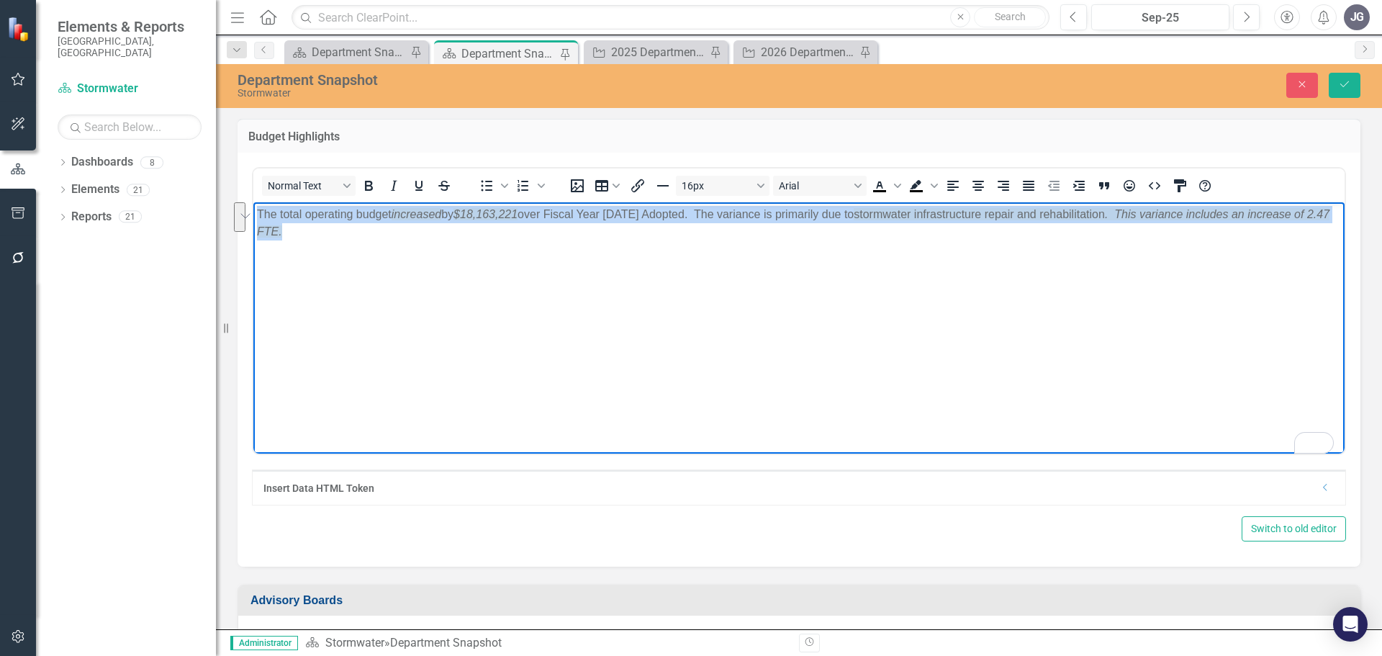
copy p "The total operating budget increased by $18,163,221 over Fiscal Year [DATE] Ado…"
click at [969, 328] on body "The total operating budget increased by $18,163,221 over Fiscal Year [DATE] Ado…" at bounding box center [798, 310] width 1091 height 216
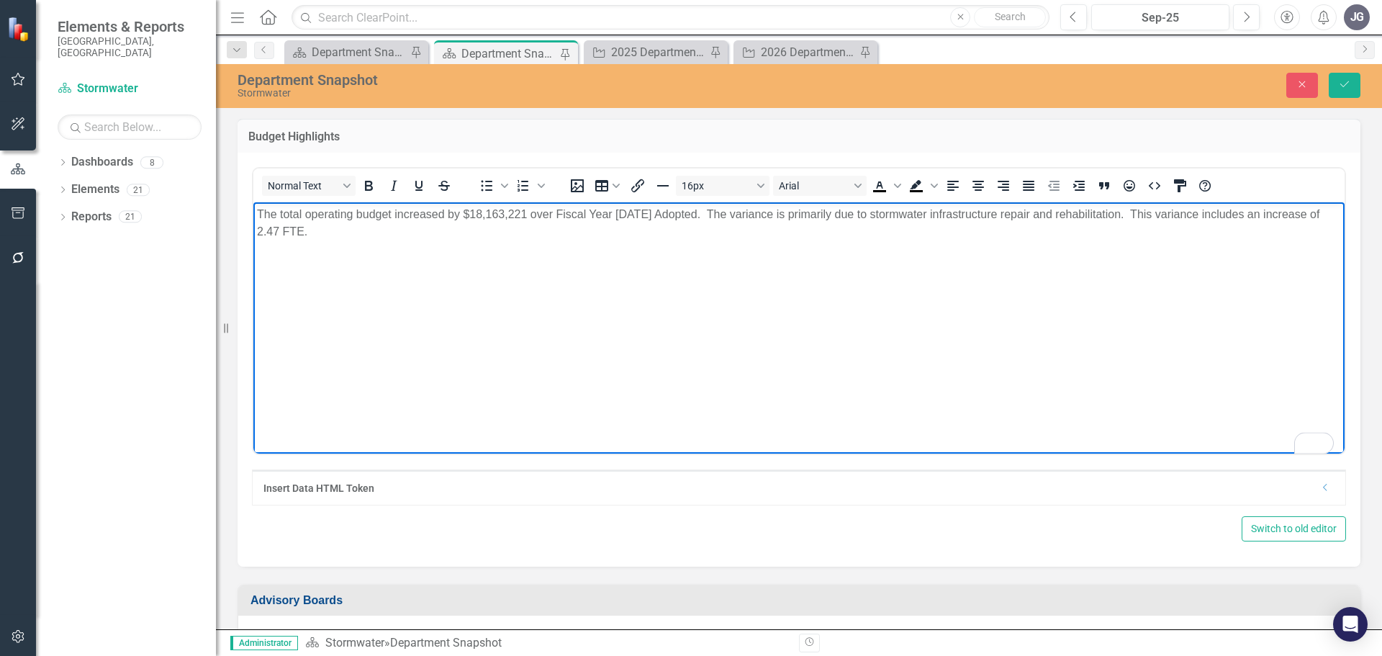
click at [1122, 211] on p "The total operating budget increased by $18,163,221 over Fiscal Year [DATE] Ado…" at bounding box center [799, 223] width 1084 height 35
click at [698, 210] on p "The total operating budget increased by $18,163,221 over Fiscal Year [DATE] Ado…" at bounding box center [799, 223] width 1084 height 35
click at [1346, 92] on button "Save" at bounding box center [1345, 85] width 32 height 25
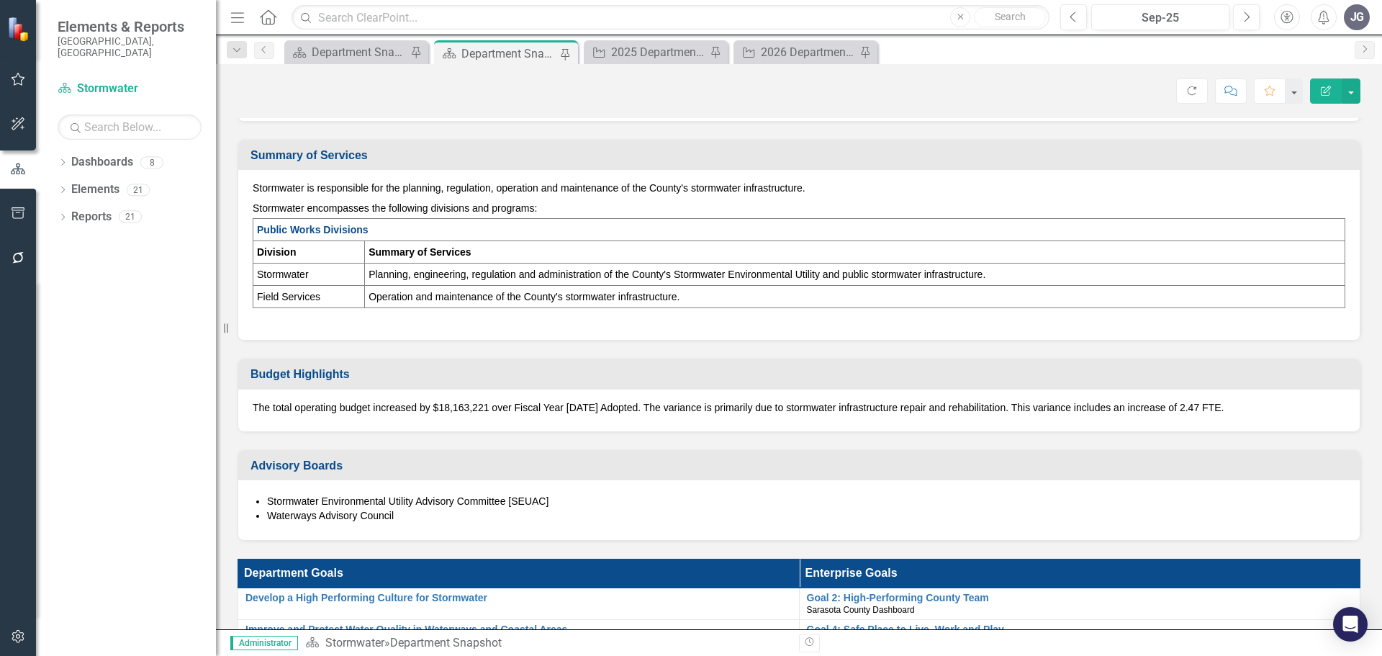
scroll to position [432, 0]
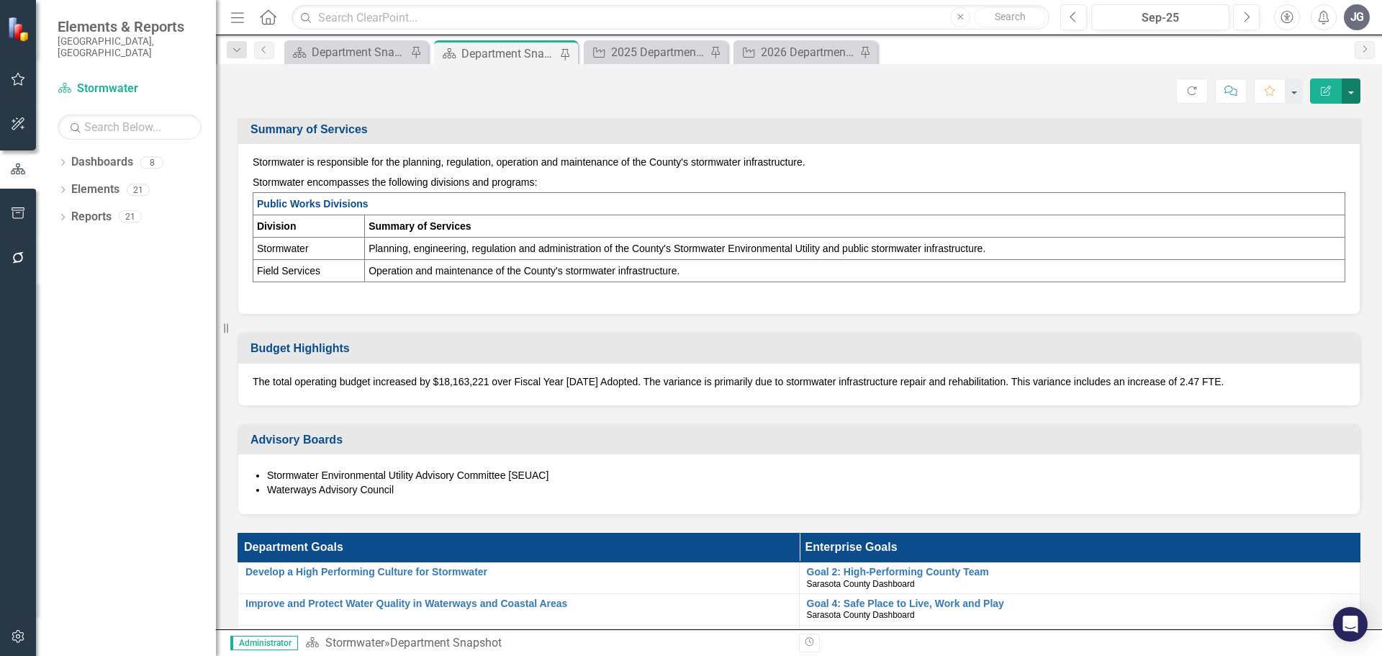
click at [1354, 94] on button "button" at bounding box center [1351, 90] width 19 height 25
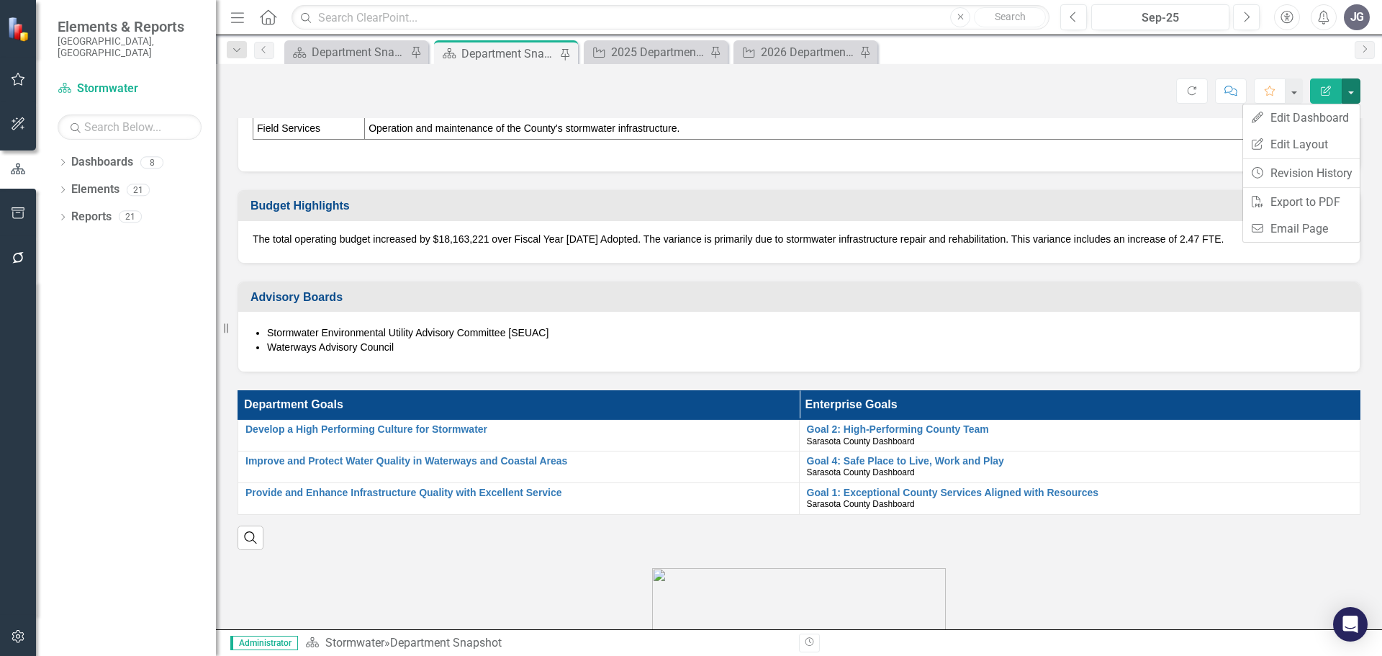
scroll to position [576, 0]
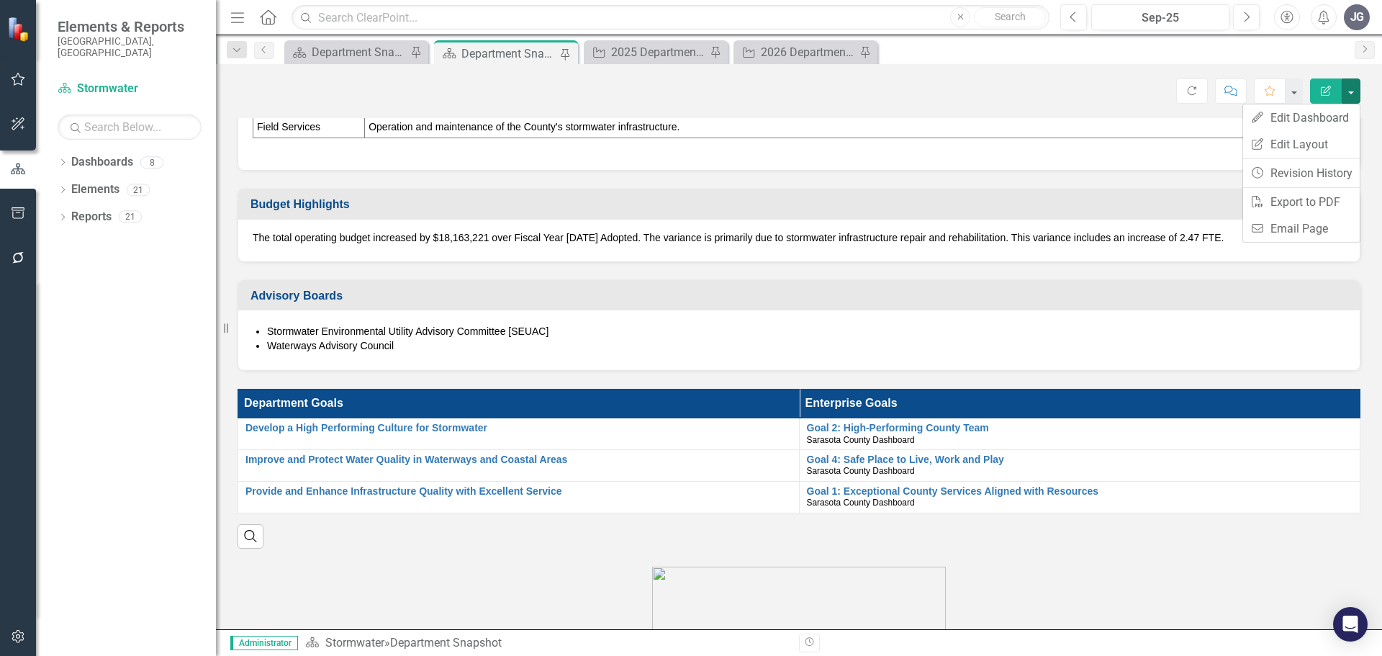
click at [1092, 138] on td "Operation and maintenance of the County's stormwater infrastructure." at bounding box center [855, 127] width 981 height 22
click at [335, 54] on div "Department Snapshot" at bounding box center [359, 52] width 95 height 18
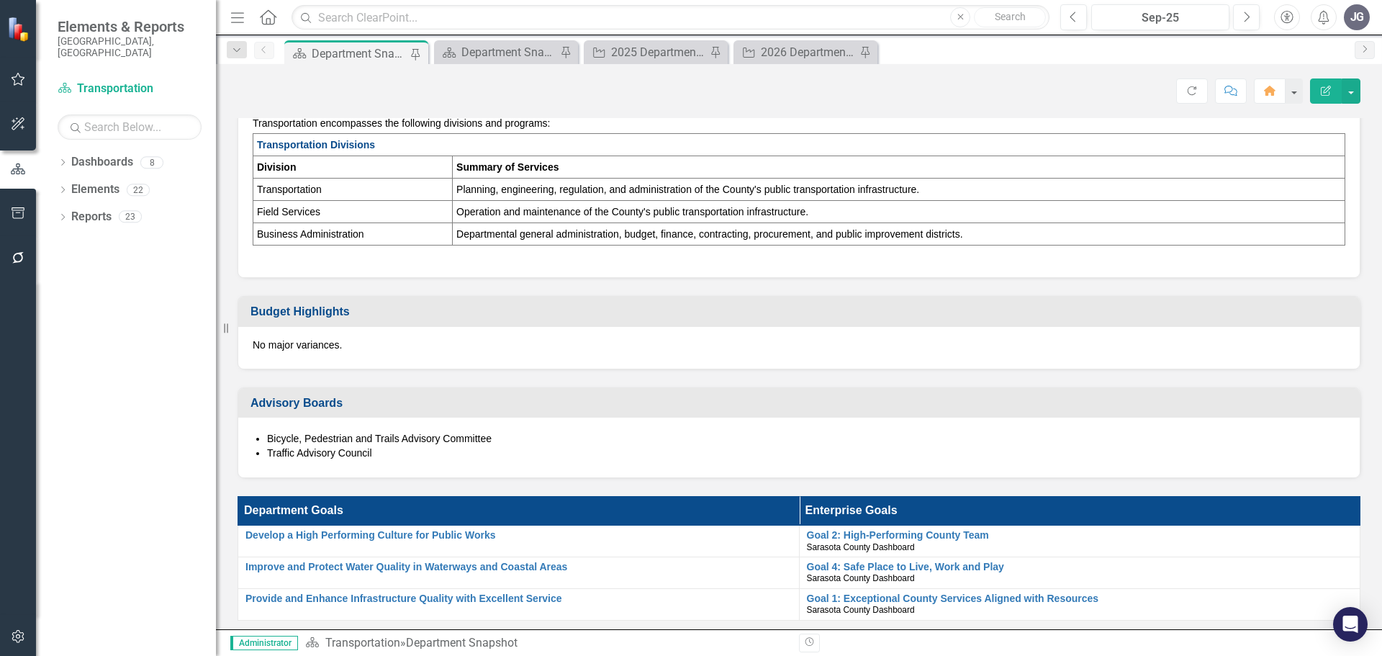
scroll to position [504, 0]
